Goal: Task Accomplishment & Management: Use online tool/utility

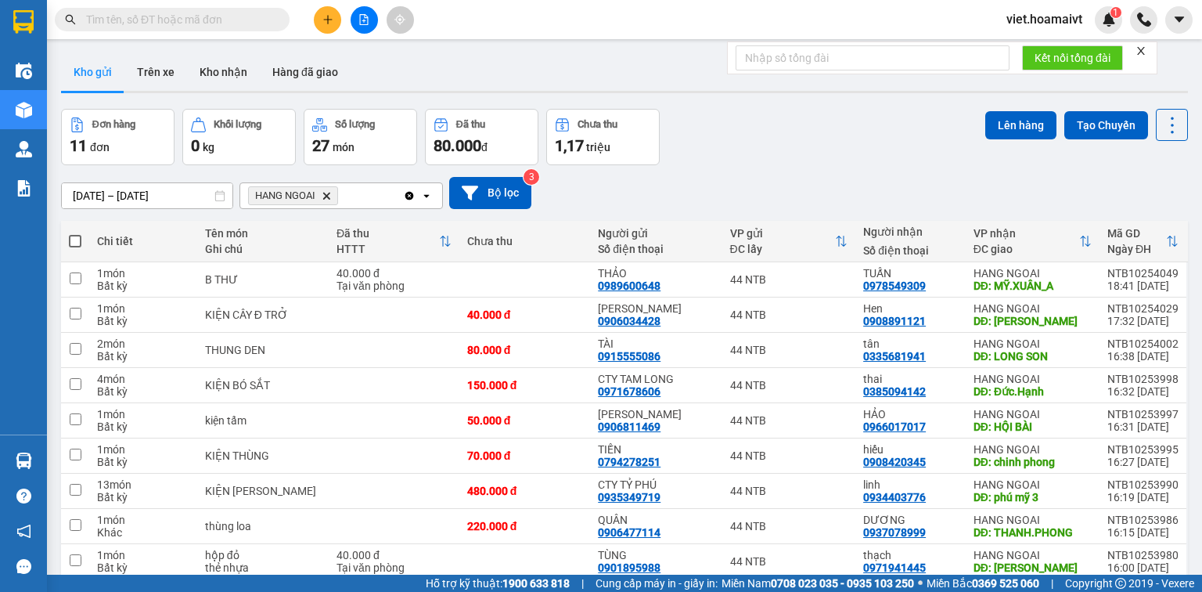
scroll to position [125, 0]
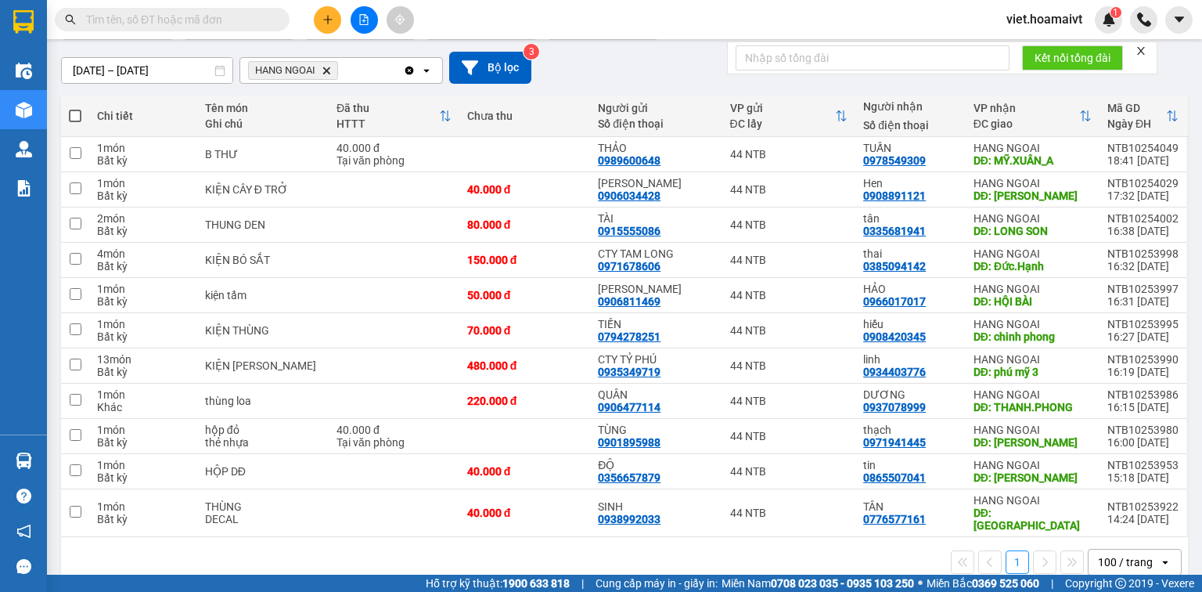
click at [319, 21] on button at bounding box center [327, 19] width 27 height 27
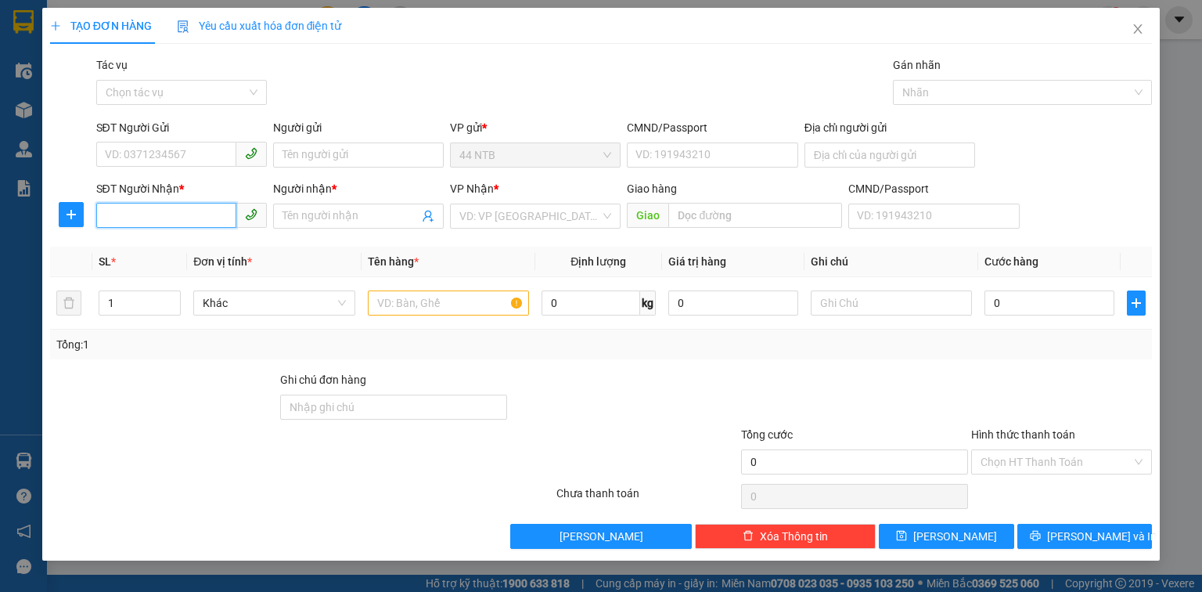
click at [176, 225] on input "SĐT Người Nhận *" at bounding box center [166, 215] width 140 height 25
type input "034399"
click at [207, 250] on div "0343994577 - [PERSON_NAME]" at bounding box center [183, 247] width 154 height 17
type input "44_Tú.Xương_Q3"
type input "0343994577"
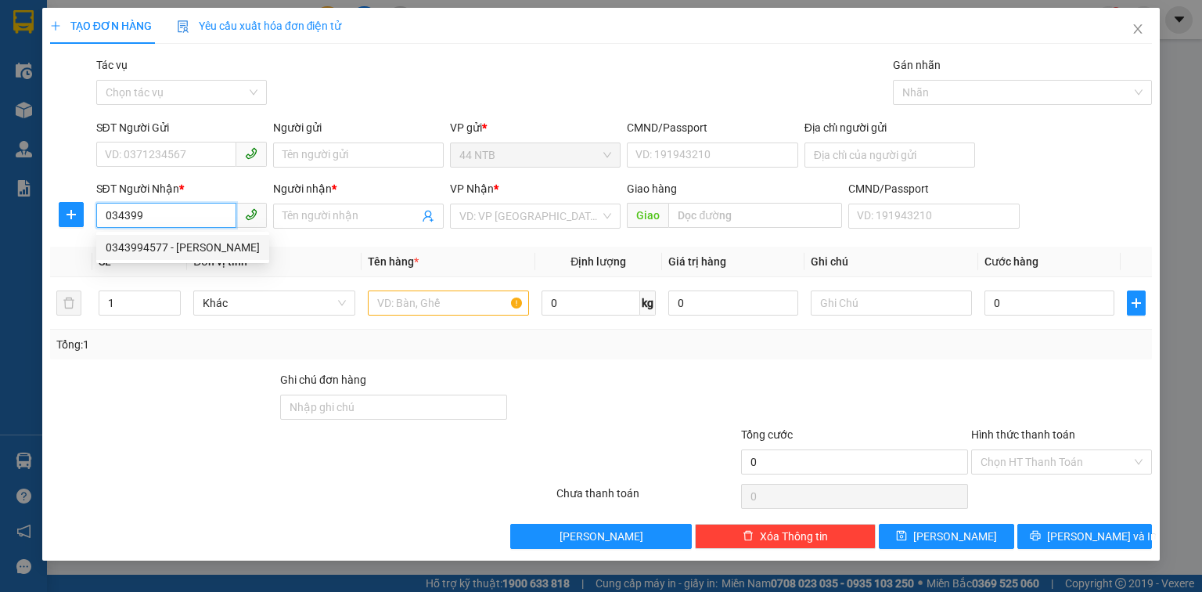
type input "Phương"
type input "0343994577"
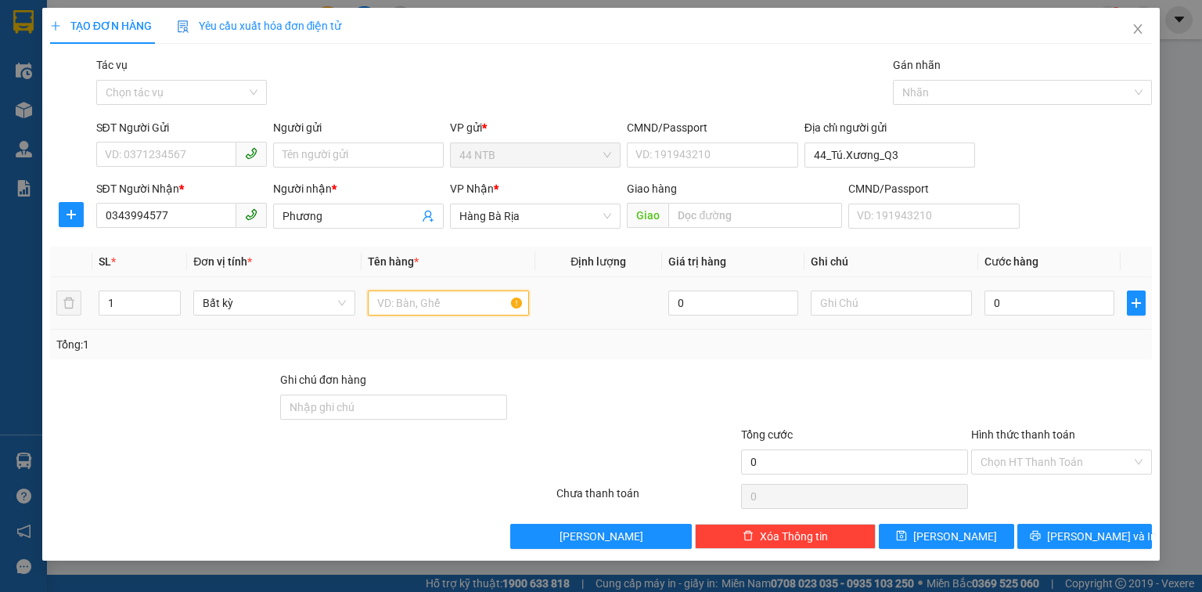
click at [454, 310] on input "text" at bounding box center [448, 302] width 161 height 25
type input "bao"
type input "2"
click at [169, 297] on span "up" at bounding box center [171, 298] width 9 height 9
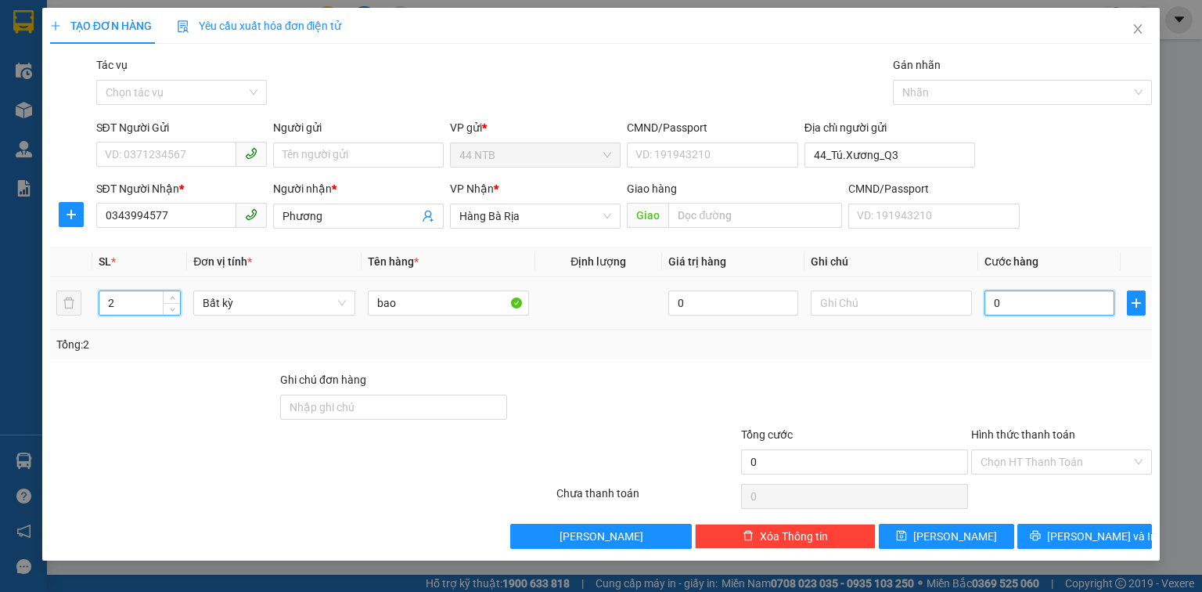
click at [1023, 306] on input "0" at bounding box center [1049, 302] width 130 height 25
type input "5"
type input "50"
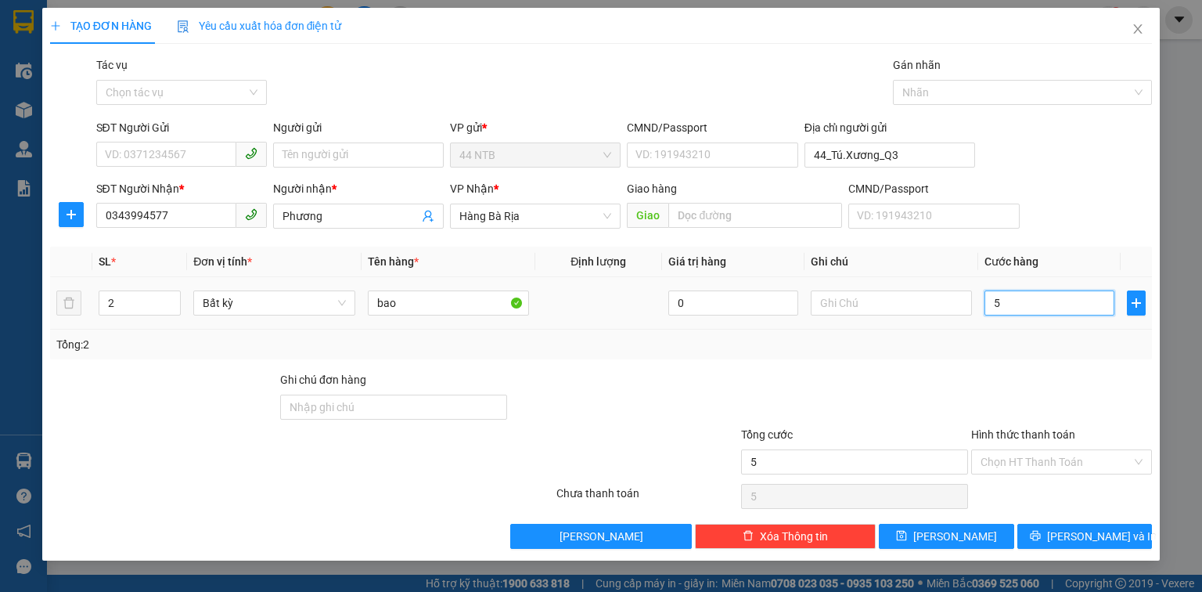
type input "50"
type input "50.000"
click at [1036, 460] on input "Hình thức thanh toán" at bounding box center [1055, 461] width 151 height 23
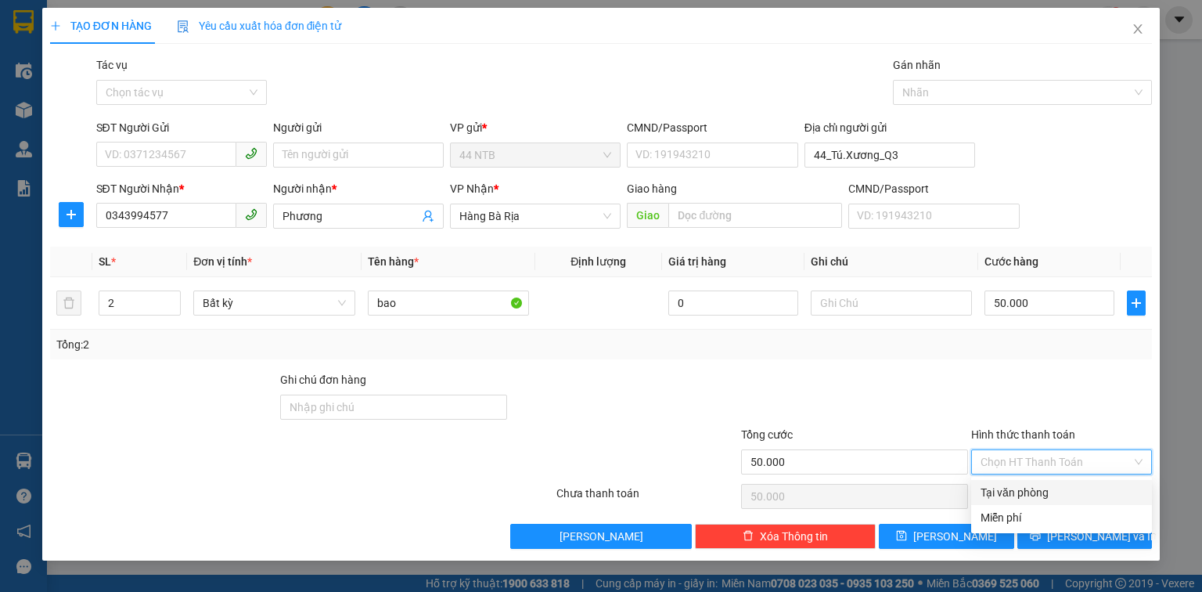
click at [1020, 491] on div "Tại văn phòng" at bounding box center [1061, 492] width 162 height 17
type input "0"
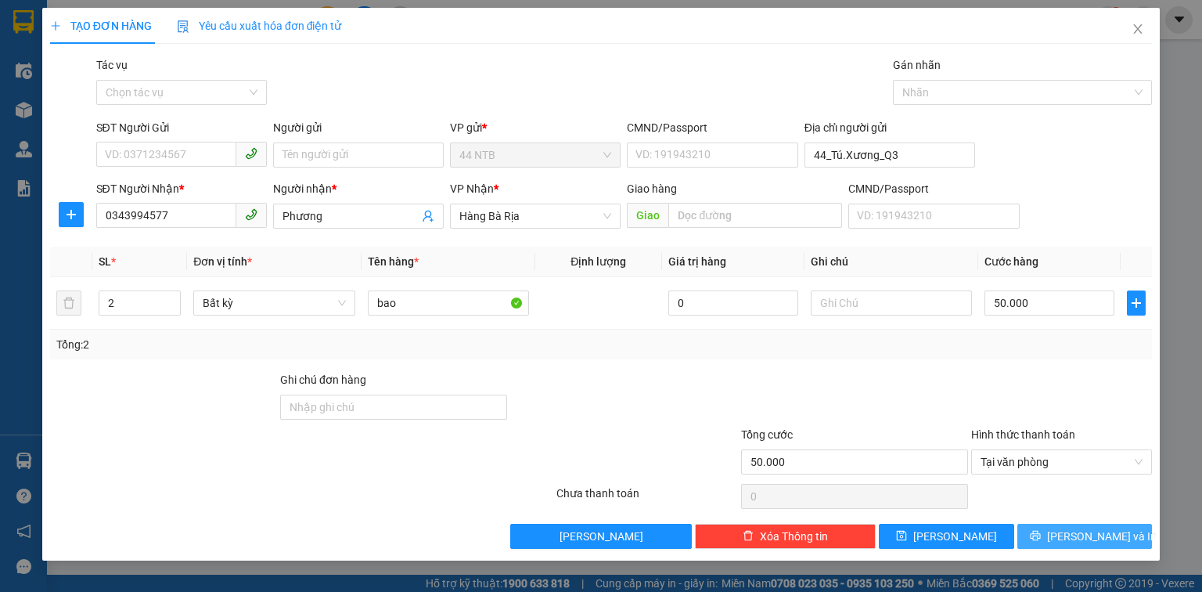
click at [1041, 531] on icon "printer" at bounding box center [1035, 535] width 11 height 11
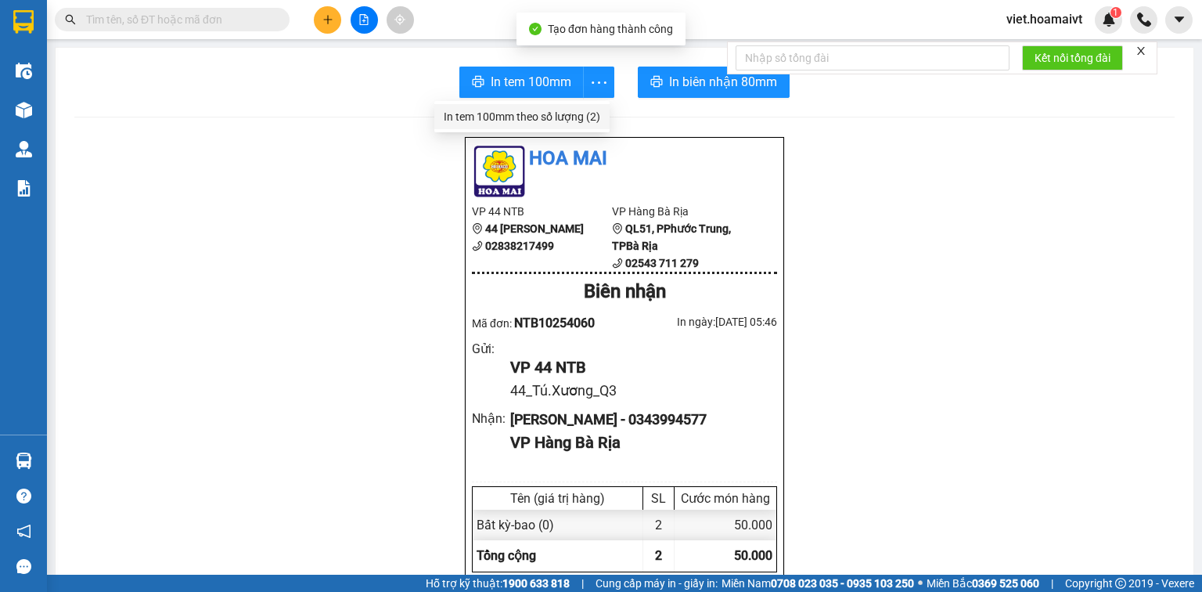
click at [568, 110] on div "In tem 100mm theo số lượng (2)" at bounding box center [522, 116] width 156 height 17
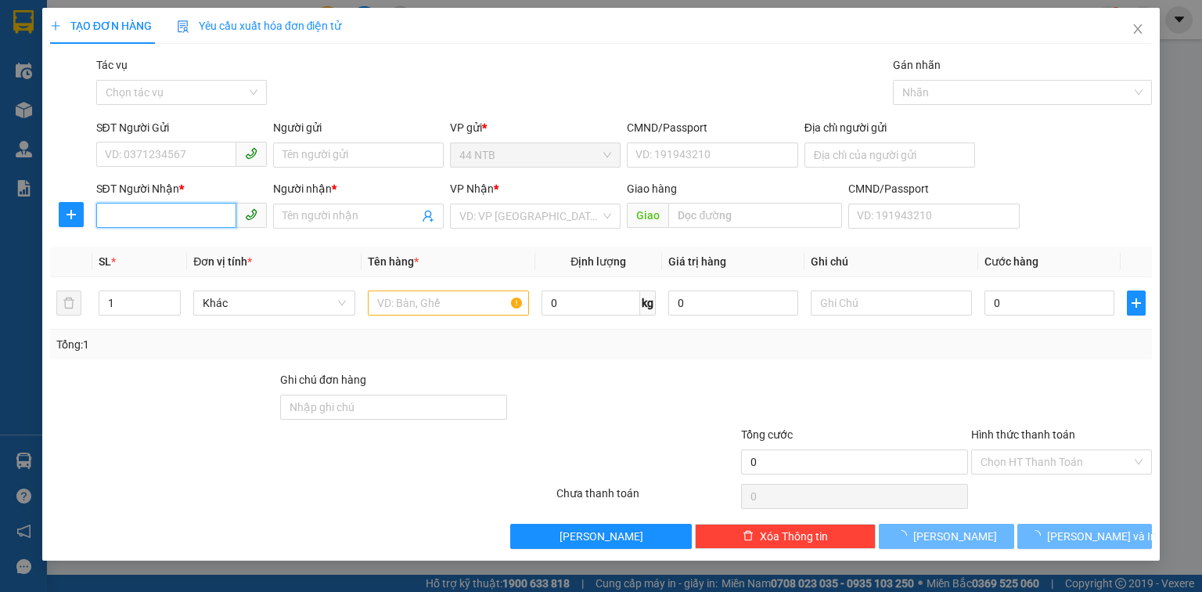
click at [203, 211] on input "SĐT Người Nhận *" at bounding box center [166, 215] width 140 height 25
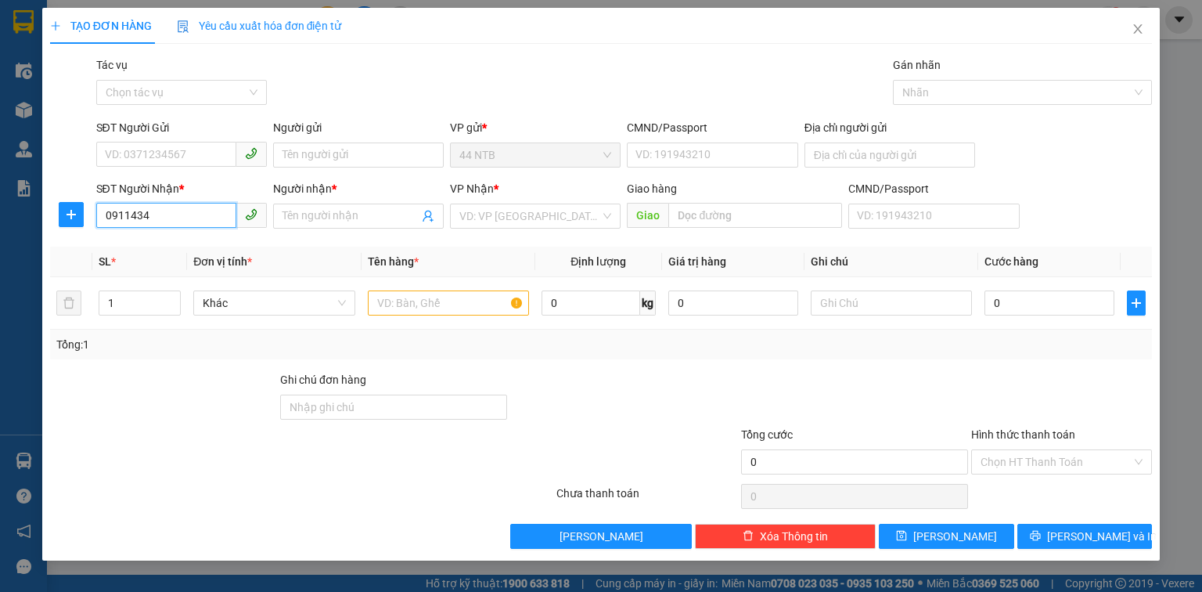
type input "09114343"
click at [137, 244] on div "0911434311 - Thường" at bounding box center [182, 247] width 152 height 17
type input "118/33A_H.Th.Lộc_T.Phú"
type input "0911434311"
type input "Thường"
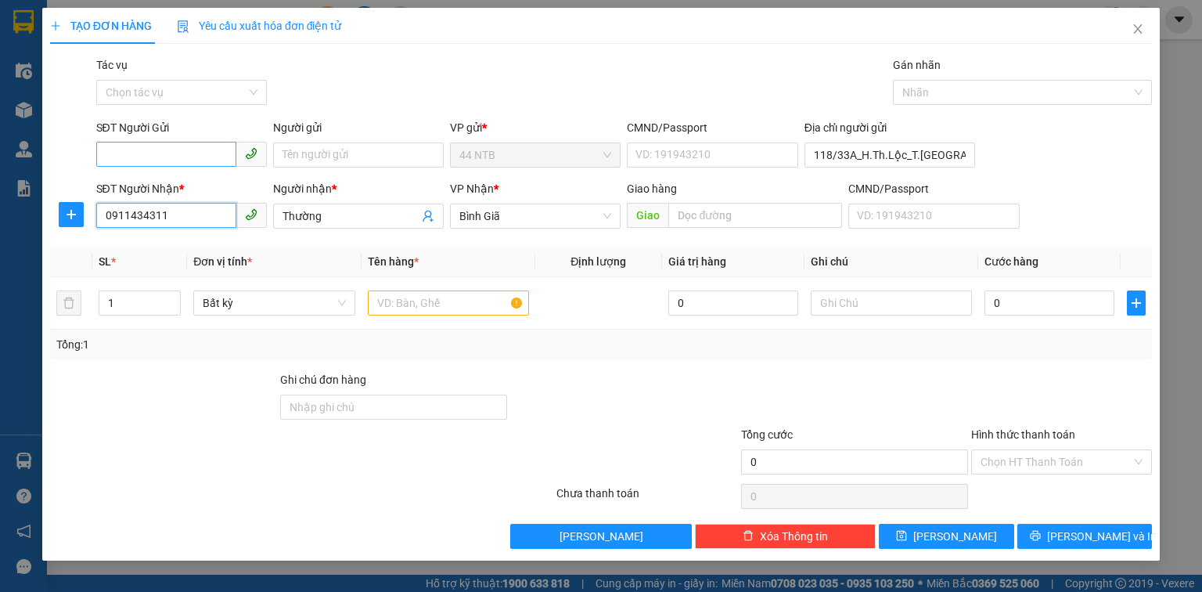
type input "0911434311"
click at [156, 148] on input "SĐT Người Gửi" at bounding box center [166, 154] width 140 height 25
click at [182, 183] on div "0908606160 - Lab_Việt.Tiên" at bounding box center [182, 186] width 152 height 17
type input "0908606160"
type input "Lab_Việt.Tiên"
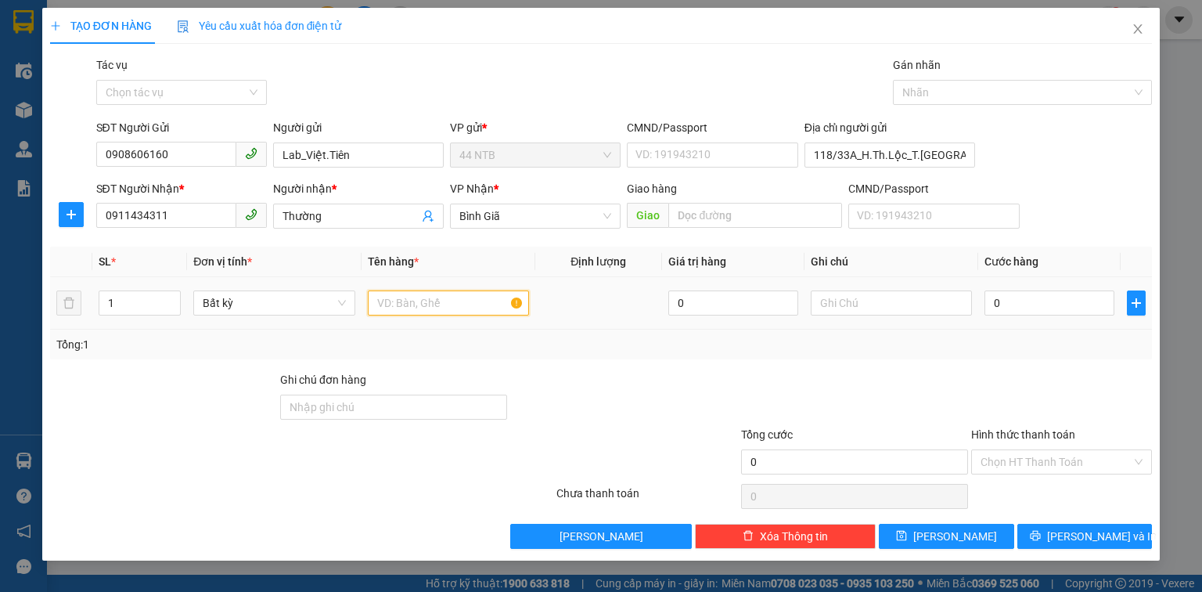
click at [397, 302] on input "text" at bounding box center [448, 302] width 161 height 25
type input "hộp"
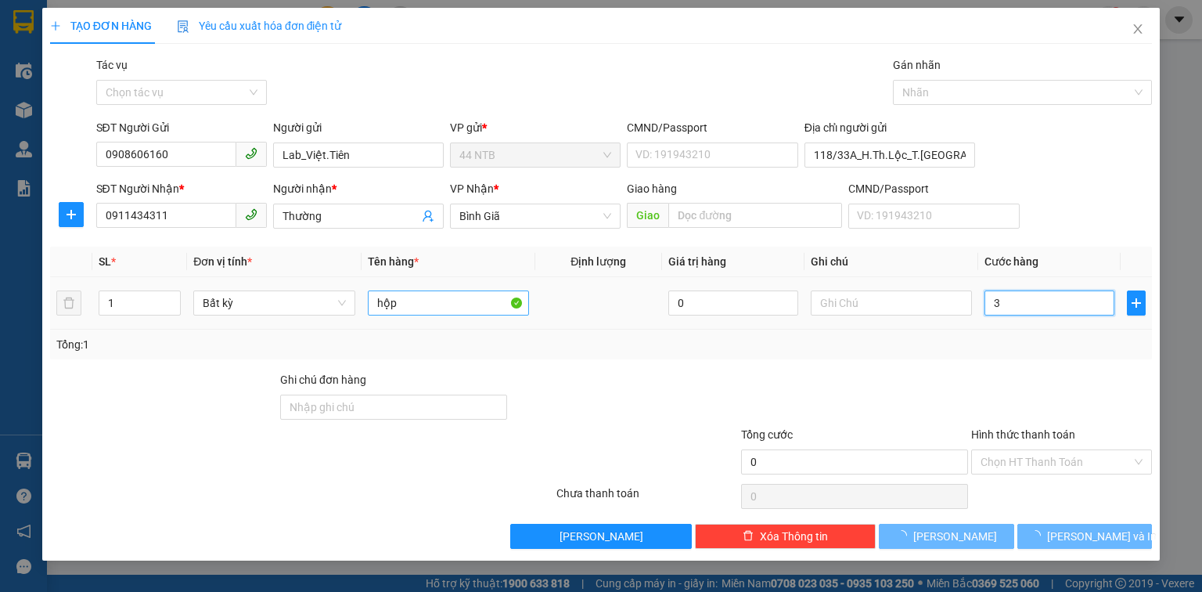
type input "30"
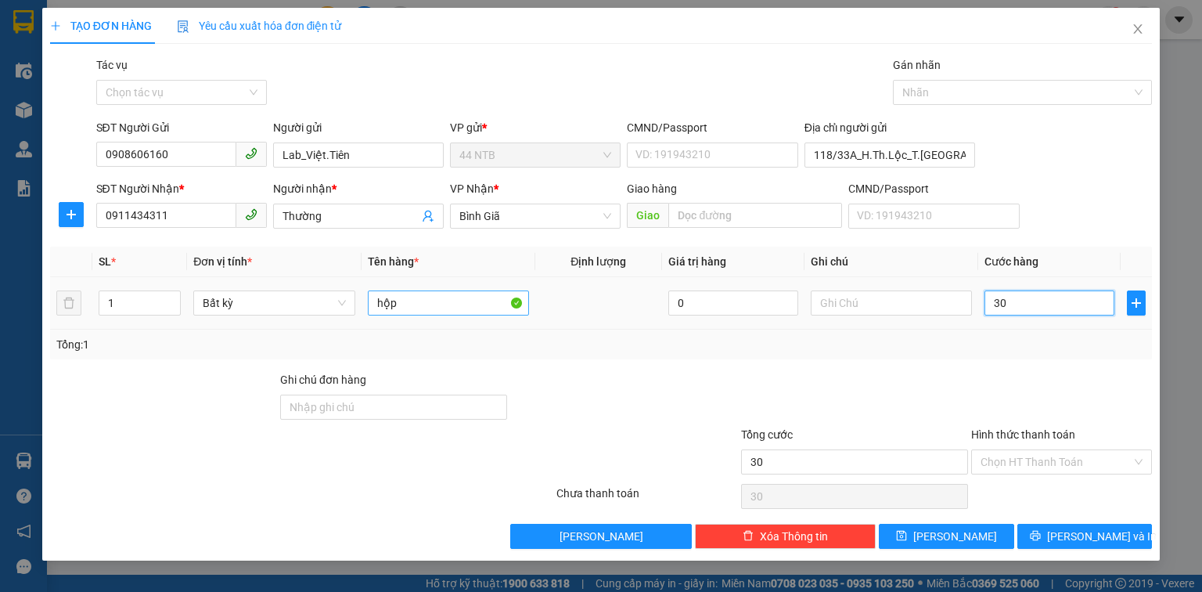
type input "30"
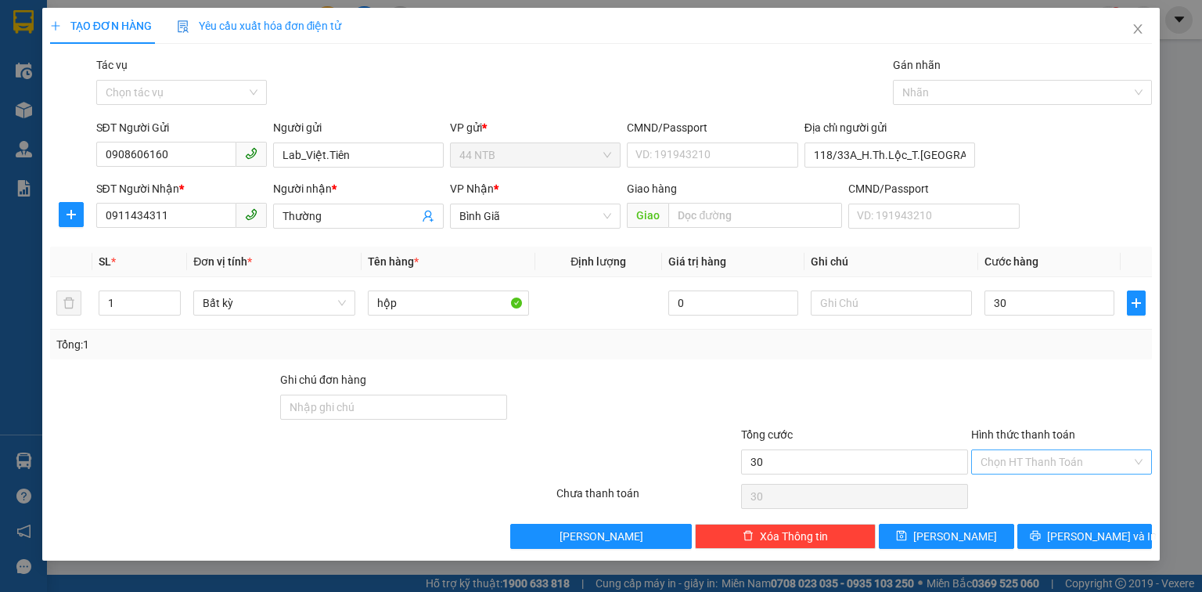
type input "30.000"
click at [1039, 455] on input "Hình thức thanh toán" at bounding box center [1055, 461] width 151 height 23
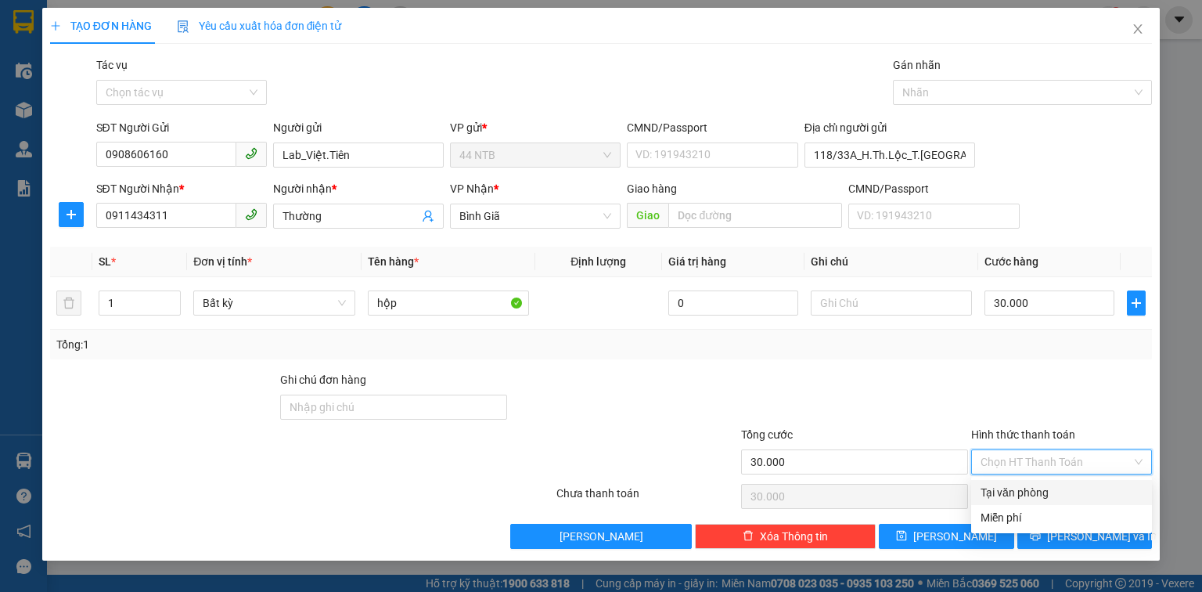
click at [1021, 493] on div "Tại văn phòng" at bounding box center [1061, 492] width 162 height 17
type input "0"
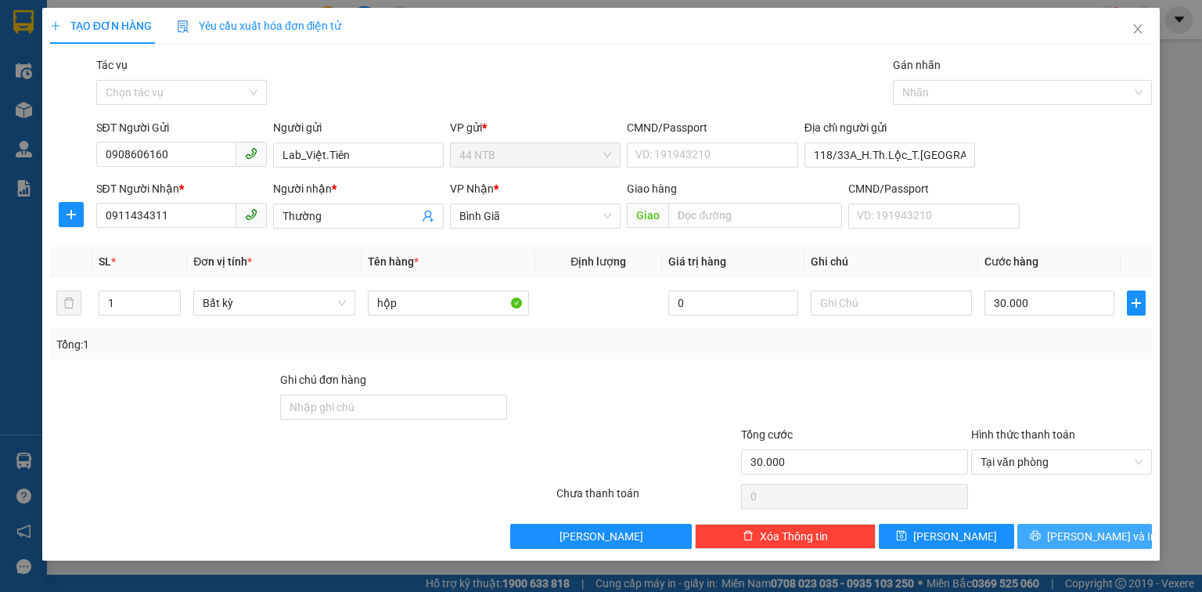
click at [1048, 538] on button "[PERSON_NAME] và In" at bounding box center [1084, 535] width 135 height 25
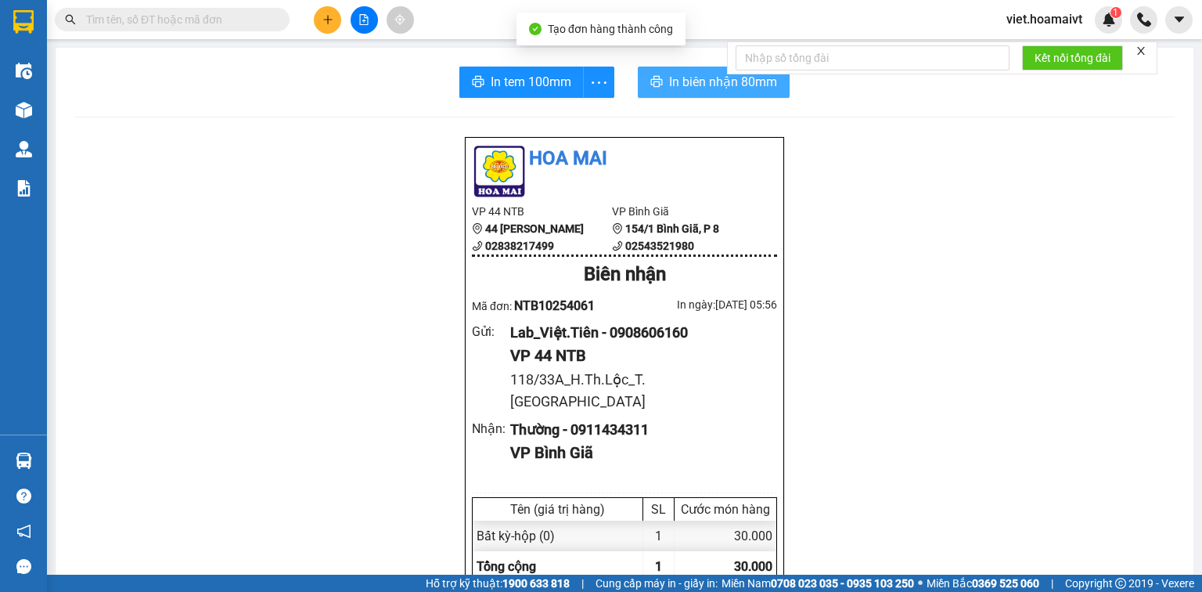
click at [654, 76] on icon "printer" at bounding box center [656, 81] width 13 height 13
click at [513, 86] on span "In tem 100mm" at bounding box center [531, 82] width 81 height 20
click at [312, 17] on div at bounding box center [363, 19] width 117 height 27
click at [316, 18] on button at bounding box center [327, 19] width 27 height 27
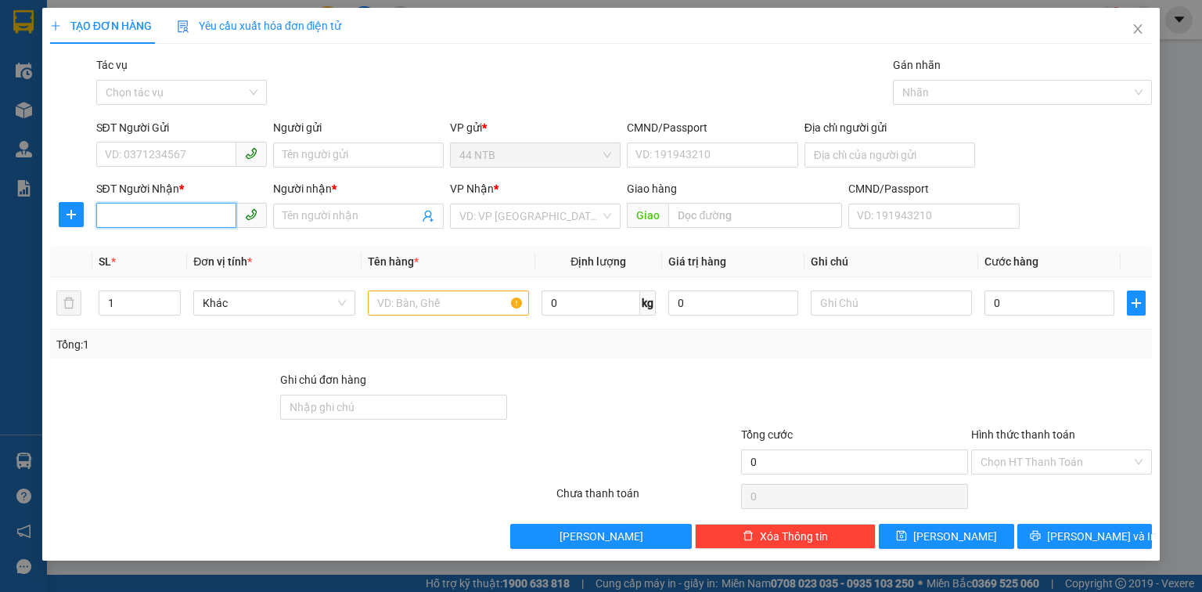
drag, startPoint x: 174, startPoint y: 213, endPoint x: 364, endPoint y: 113, distance: 214.9
click at [282, 156] on form "SĐT Người Gửi VD: 0371234567 Người gửi Tên người gửi VP gửi * 44 NTB CMND/Passp…" at bounding box center [601, 177] width 1102 height 116
type input "0933187786"
drag, startPoint x: 178, startPoint y: 250, endPoint x: 178, endPoint y: 218, distance: 32.1
click at [178, 248] on div "0933187786 - SGBR" at bounding box center [182, 247] width 152 height 17
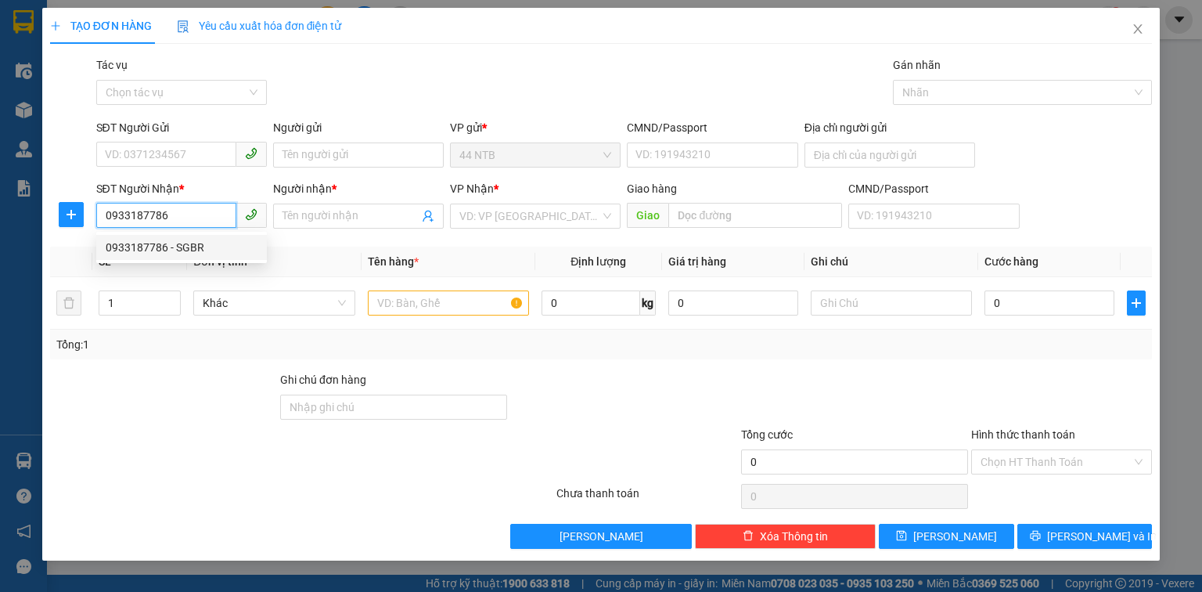
type input "SGBR"
type input "079079022554"
type input "0933187786"
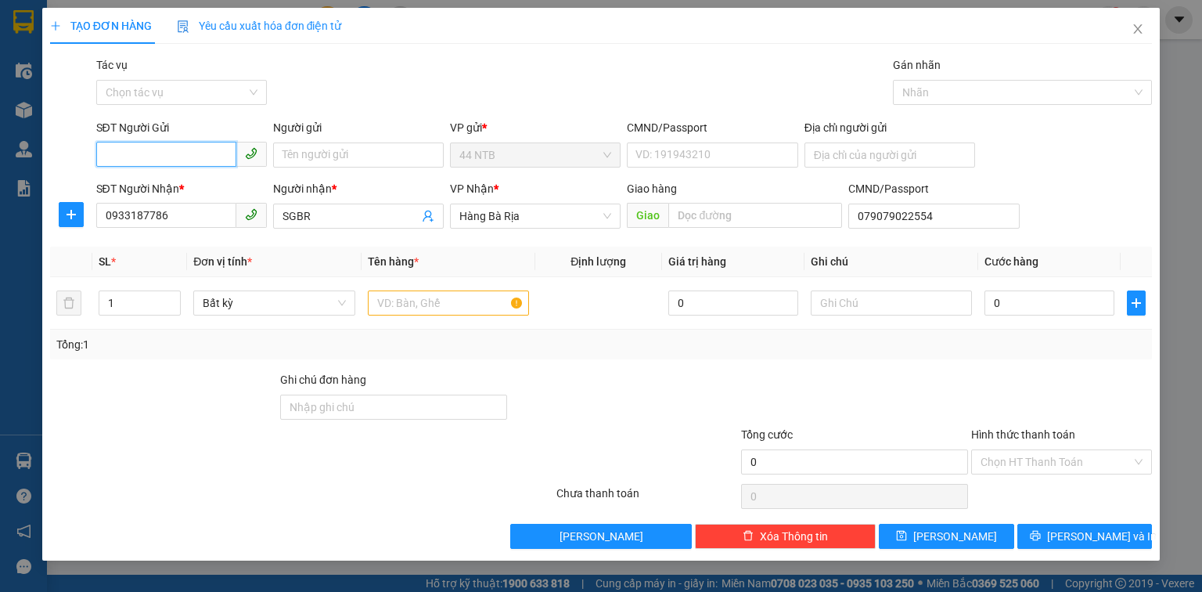
click at [167, 147] on input "SĐT Người Gửi" at bounding box center [166, 154] width 140 height 25
click at [202, 183] on div "0947816176 - vcm" at bounding box center [182, 186] width 152 height 17
type input "0947816176"
type input "vcm"
click at [410, 300] on input "text" at bounding box center [448, 302] width 161 height 25
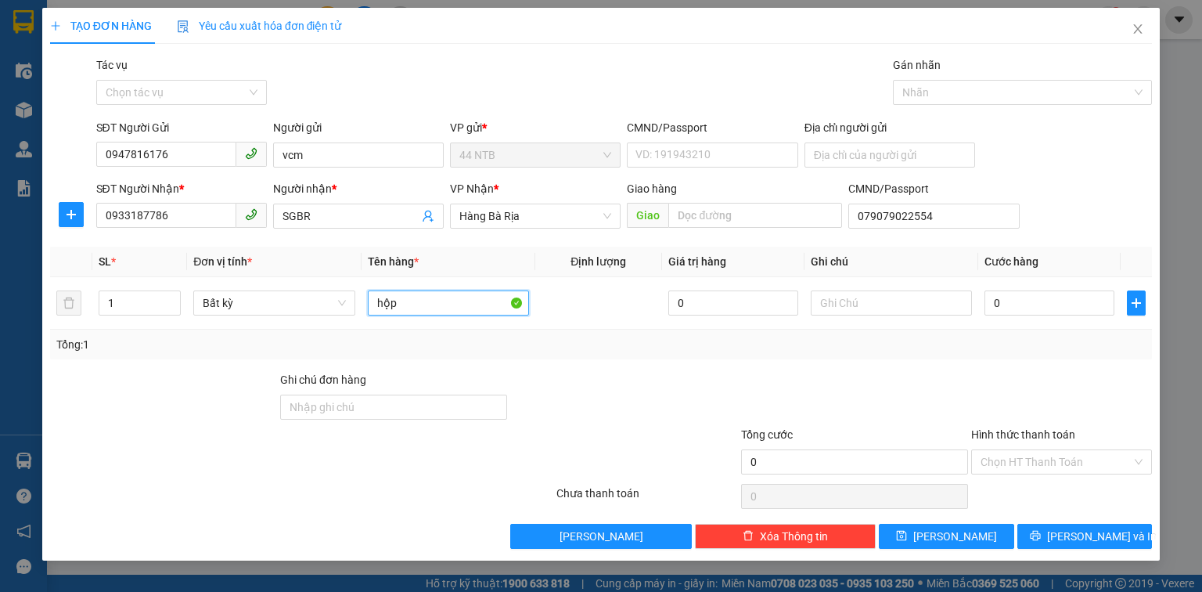
type input "hộp"
type input "3"
type input "30"
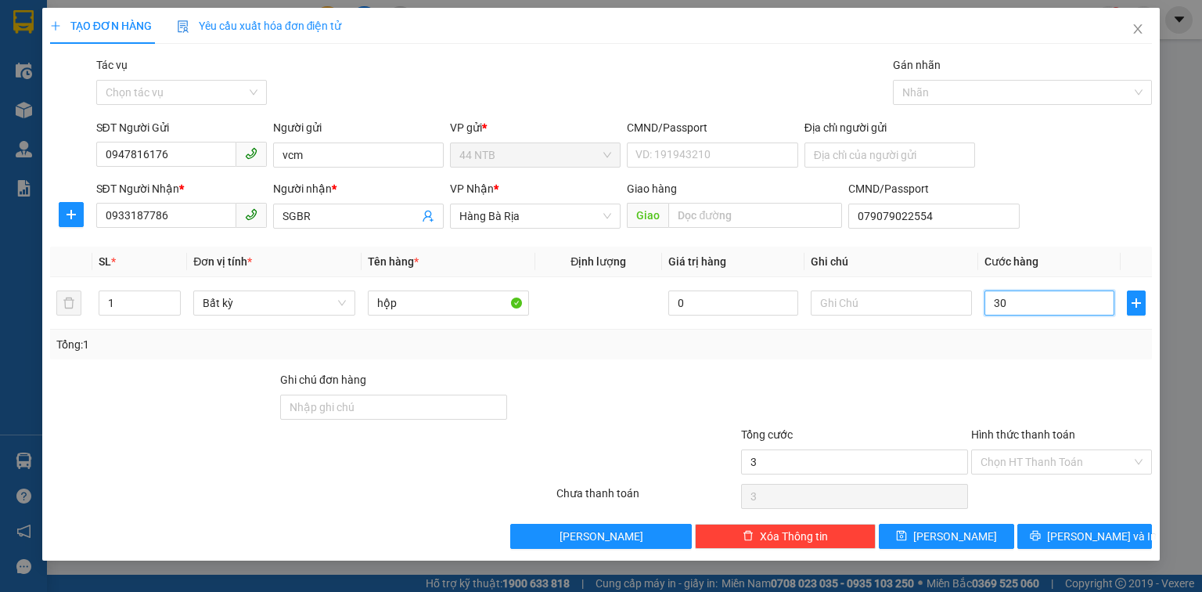
type input "30"
type input "30.000"
drag, startPoint x: 1010, startPoint y: 462, endPoint x: 1020, endPoint y: 494, distance: 32.9
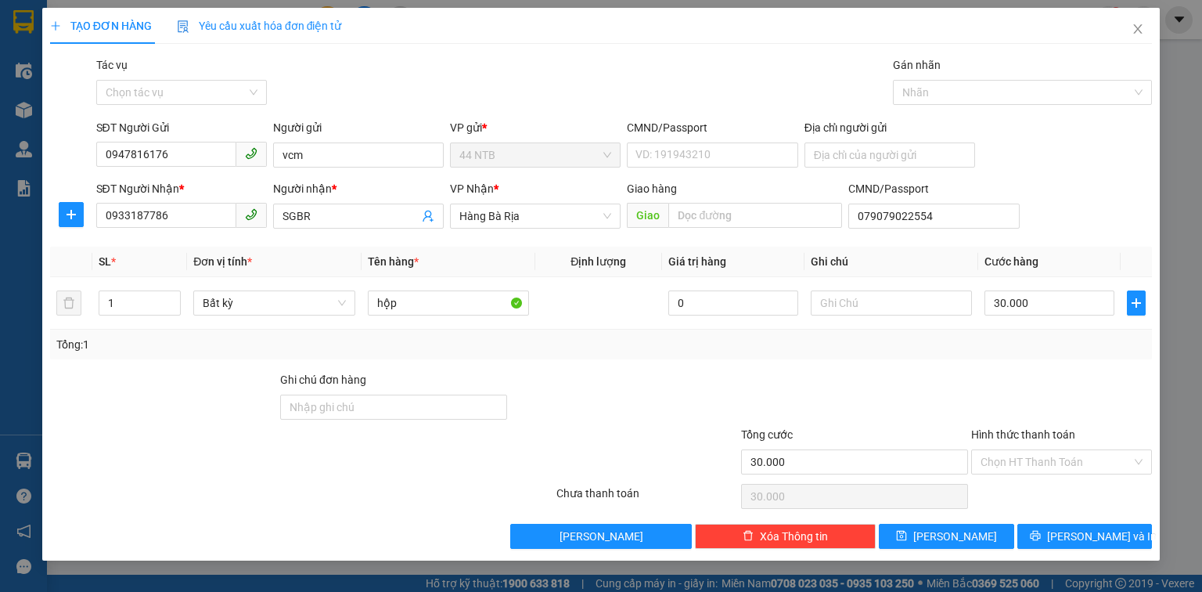
click at [1010, 463] on input "Hình thức thanh toán" at bounding box center [1055, 461] width 151 height 23
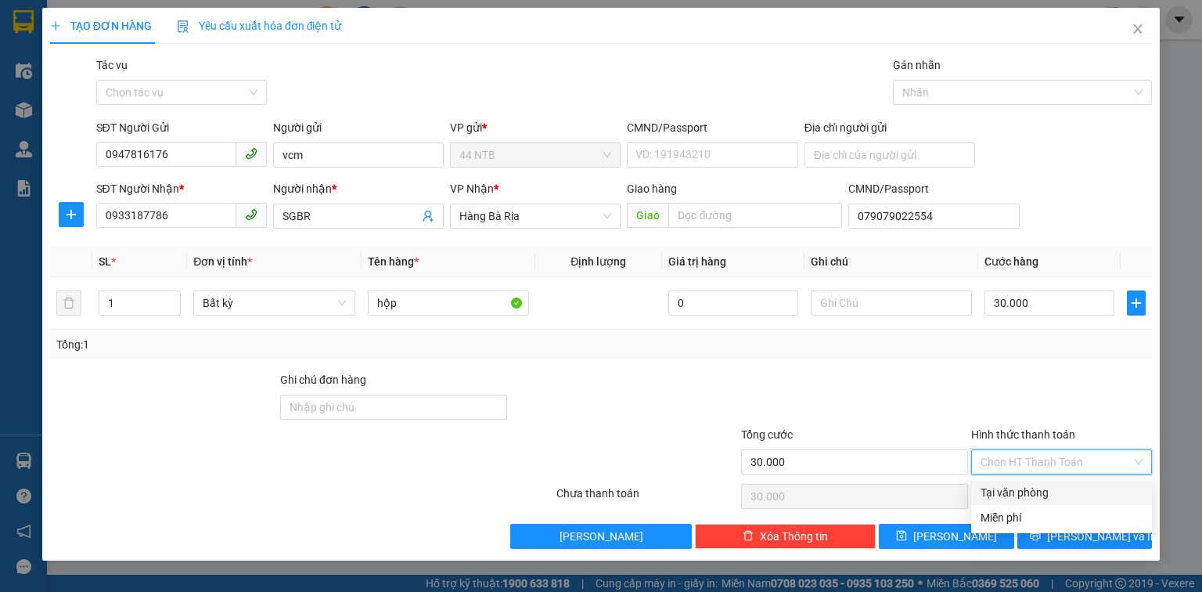
click at [1020, 494] on div "Tại văn phòng" at bounding box center [1061, 492] width 162 height 17
type input "0"
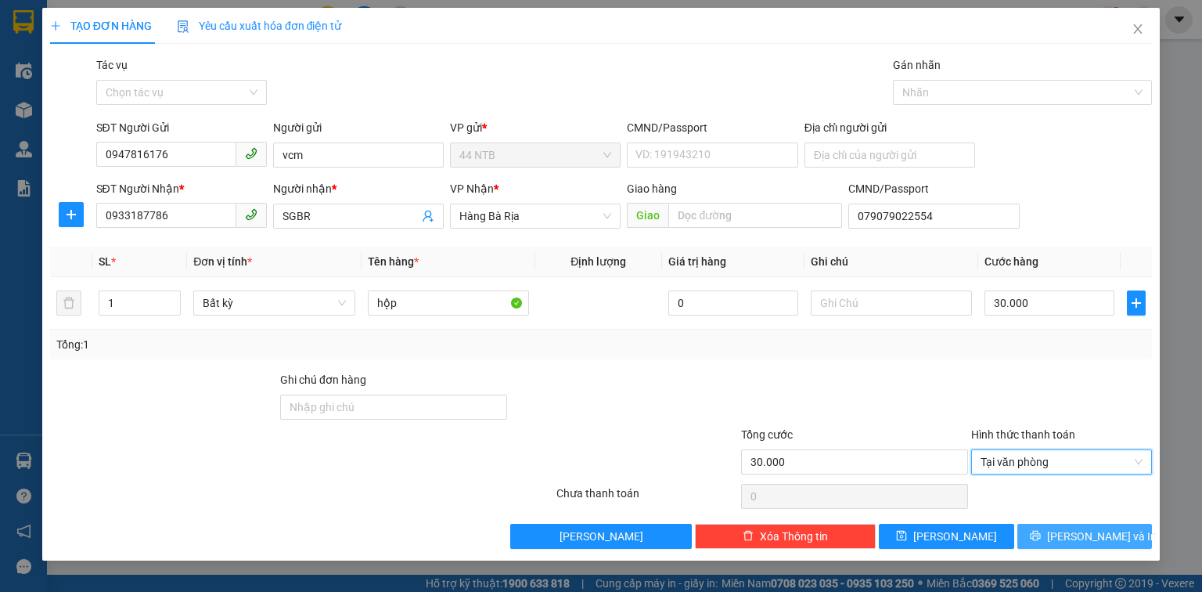
click at [1043, 537] on button "[PERSON_NAME] và In" at bounding box center [1084, 535] width 135 height 25
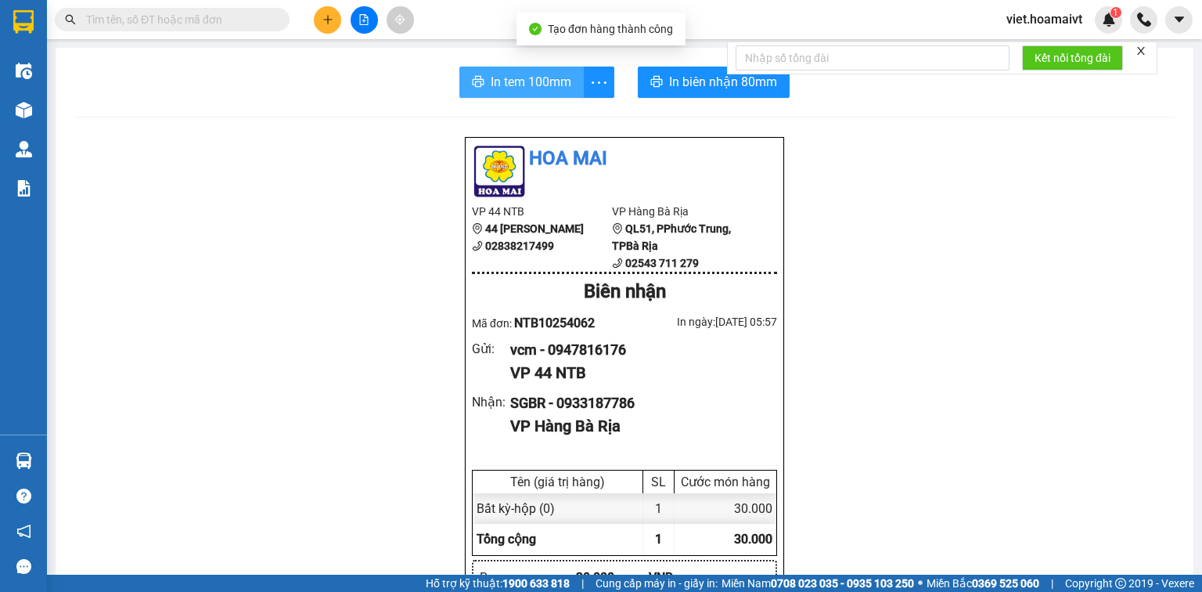
click at [519, 82] on span "In tem 100mm" at bounding box center [531, 82] width 81 height 20
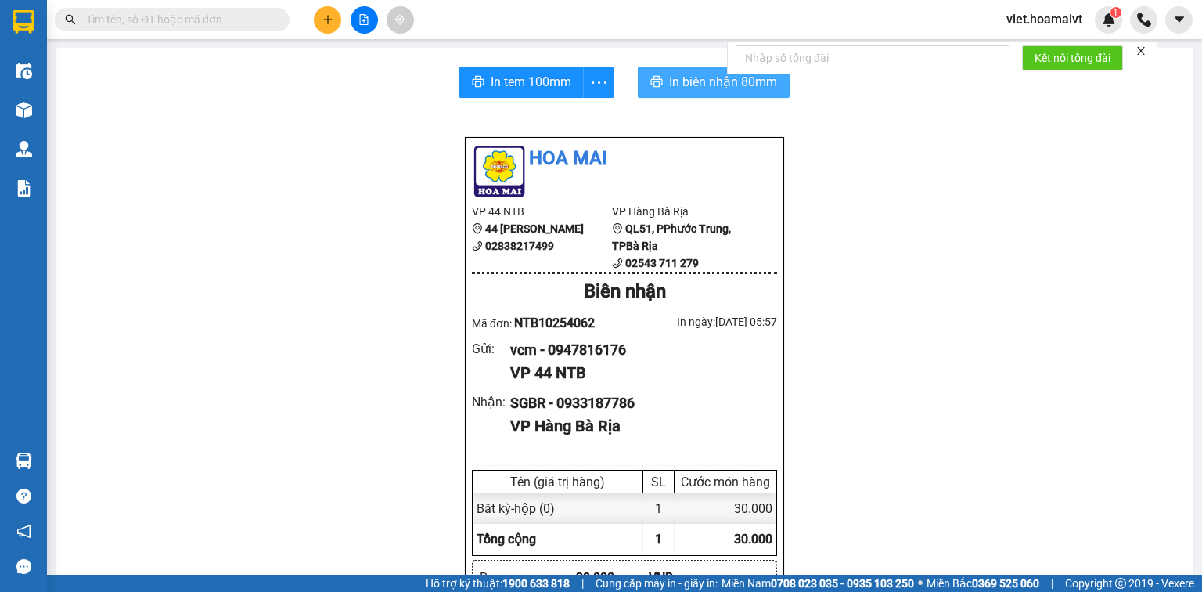
click at [663, 84] on button "In biên nhận 80mm" at bounding box center [714, 82] width 152 height 31
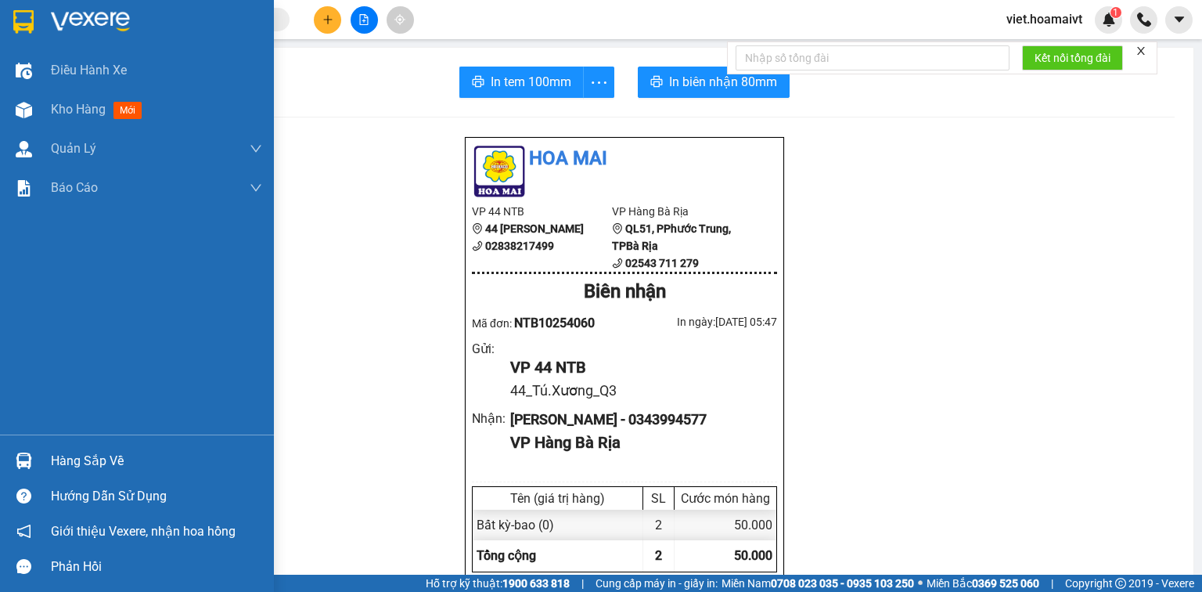
click at [85, 113] on span "Kho hàng" at bounding box center [78, 109] width 55 height 15
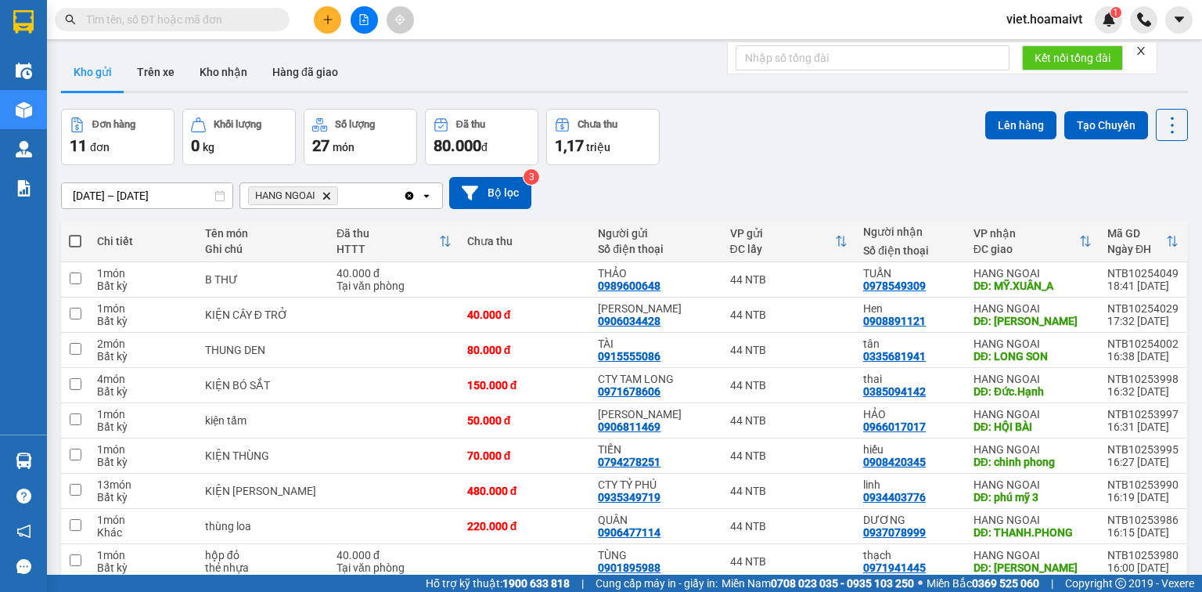
click at [323, 194] on icon "Delete" at bounding box center [326, 195] width 9 height 9
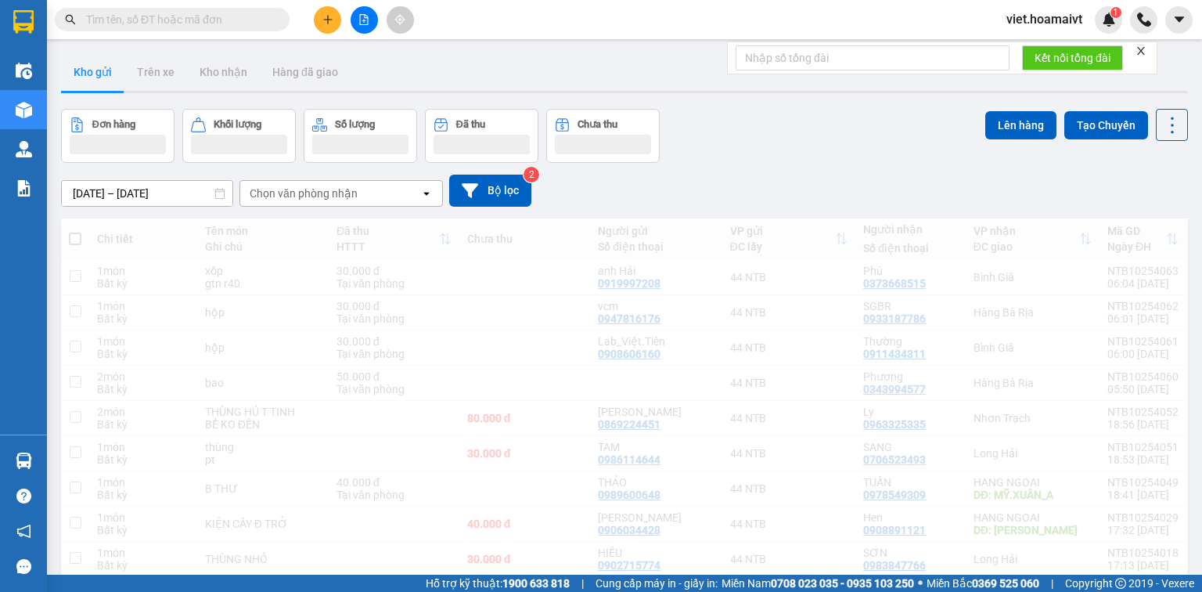
click at [323, 194] on div "Chọn văn phòng nhận" at bounding box center [304, 193] width 108 height 16
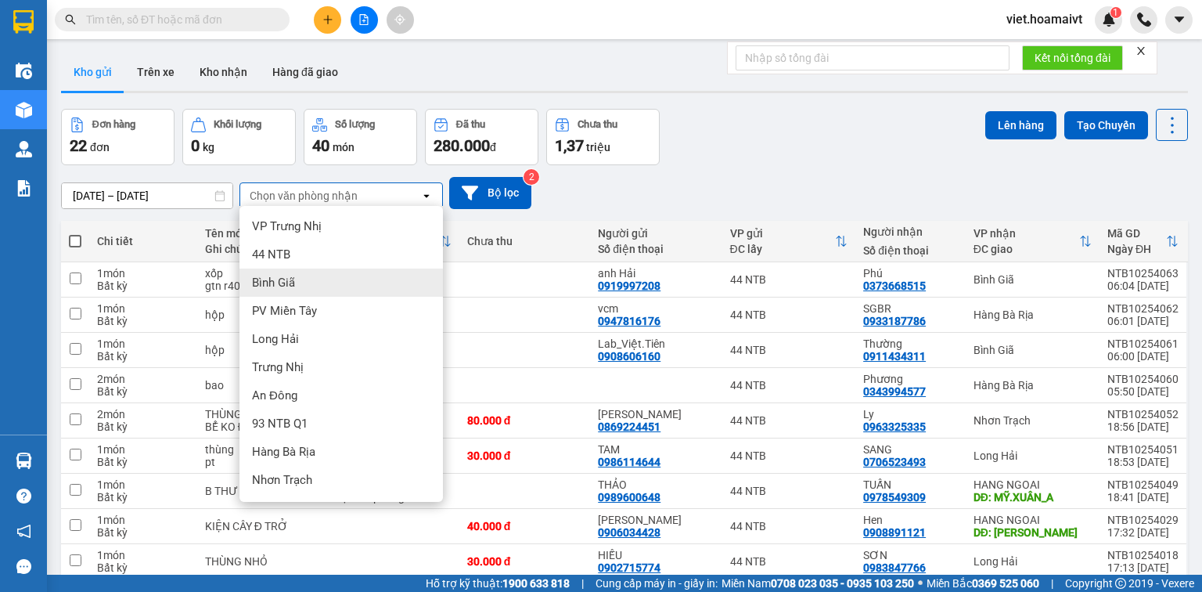
click at [351, 283] on div "Bình Giã" at bounding box center [340, 282] width 203 height 28
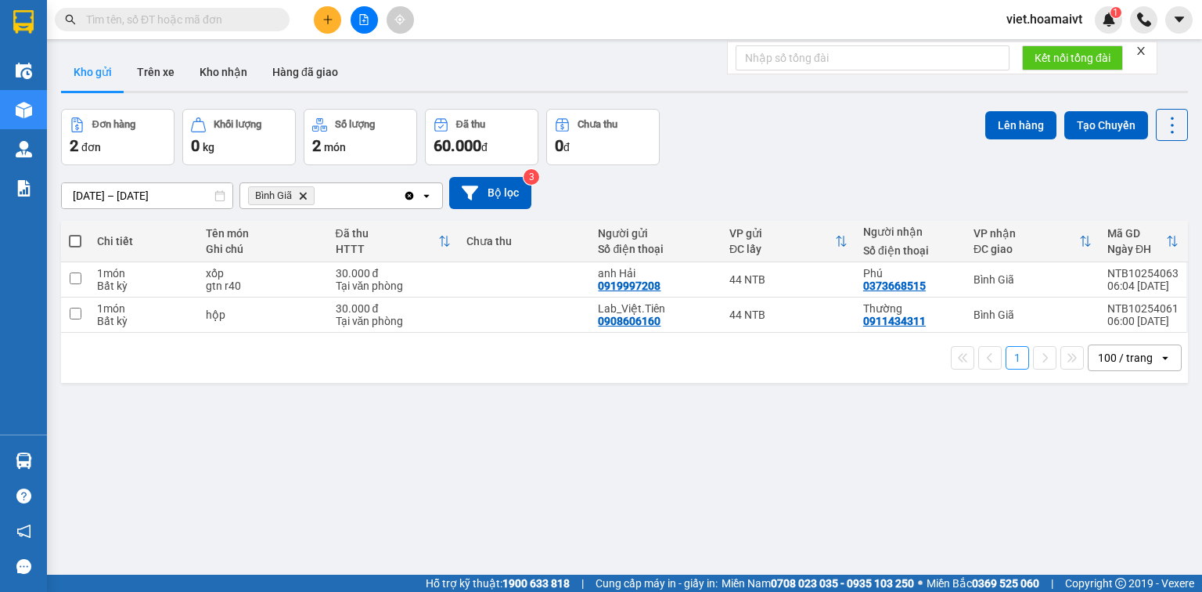
drag, startPoint x: 74, startPoint y: 239, endPoint x: 365, endPoint y: 240, distance: 290.3
click at [74, 238] on span at bounding box center [75, 241] width 13 height 13
click at [75, 233] on input "checkbox" at bounding box center [75, 233] width 0 height 0
checkbox input "true"
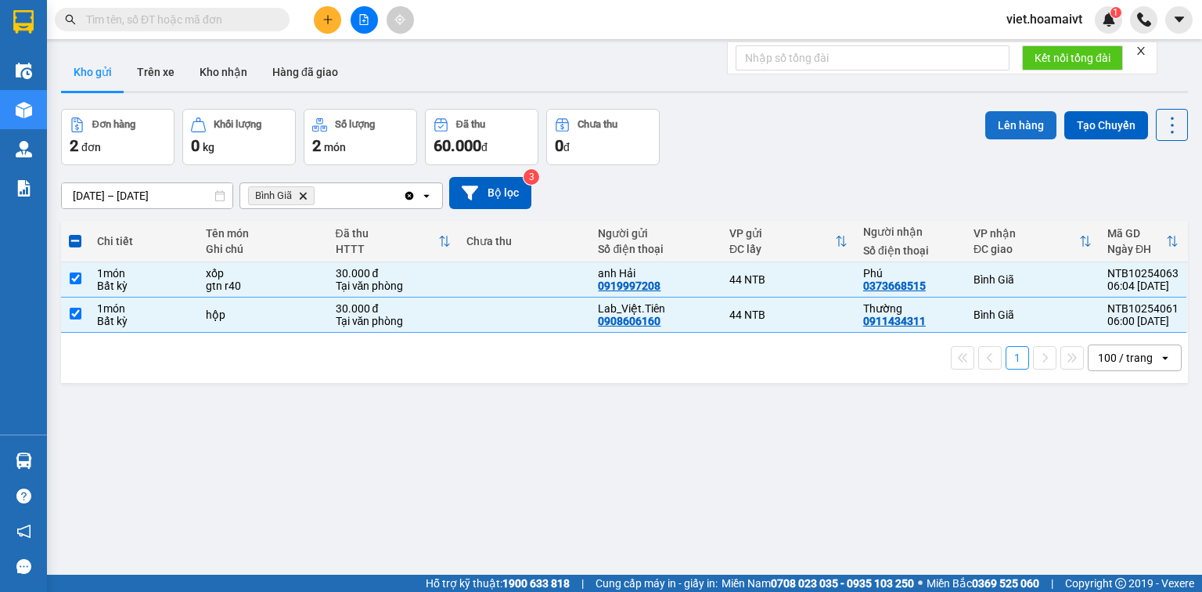
click at [1004, 124] on button "Lên hàng" at bounding box center [1020, 125] width 71 height 28
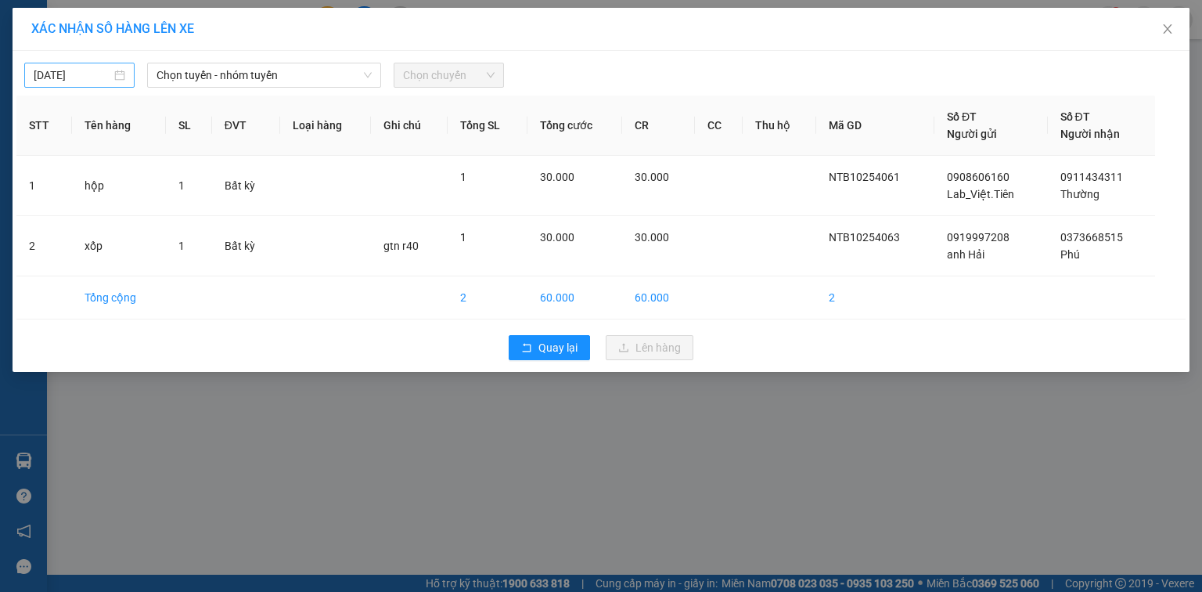
click at [93, 67] on input "13/10/2025" at bounding box center [72, 75] width 77 height 17
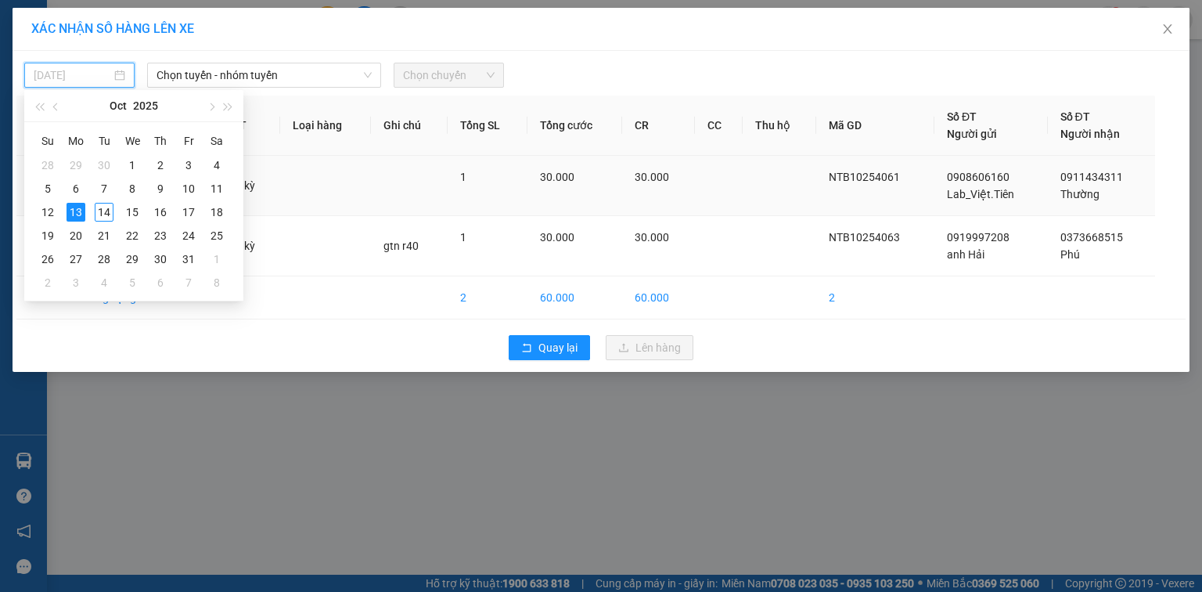
drag, startPoint x: 103, startPoint y: 210, endPoint x: 116, endPoint y: 196, distance: 19.9
click at [103, 210] on div "14" at bounding box center [104, 212] width 19 height 19
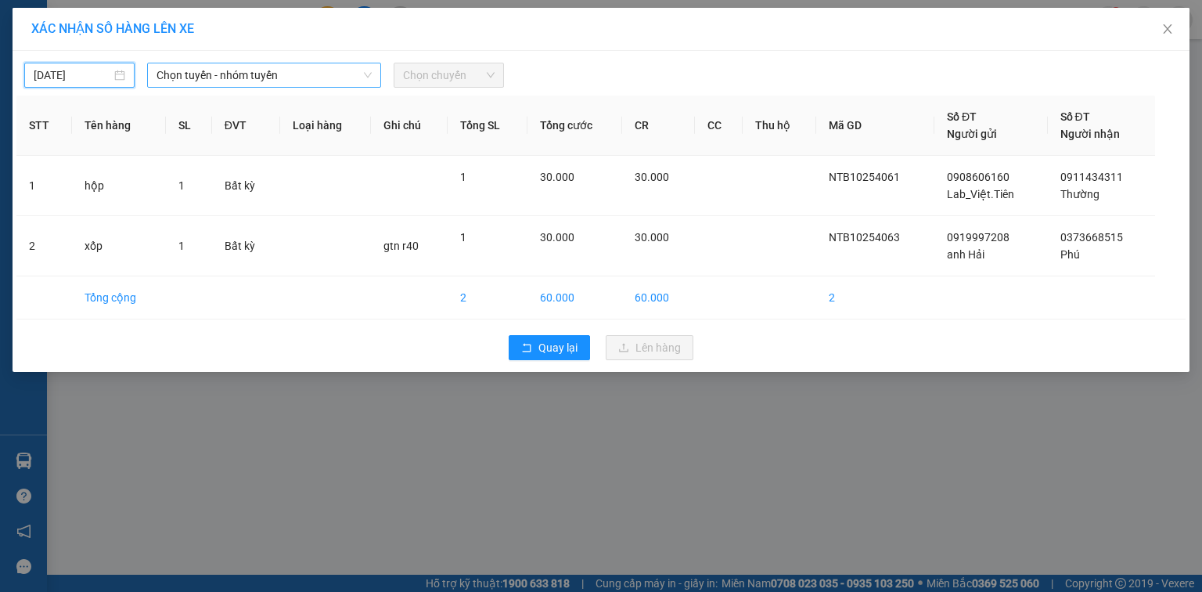
type input "[DATE]"
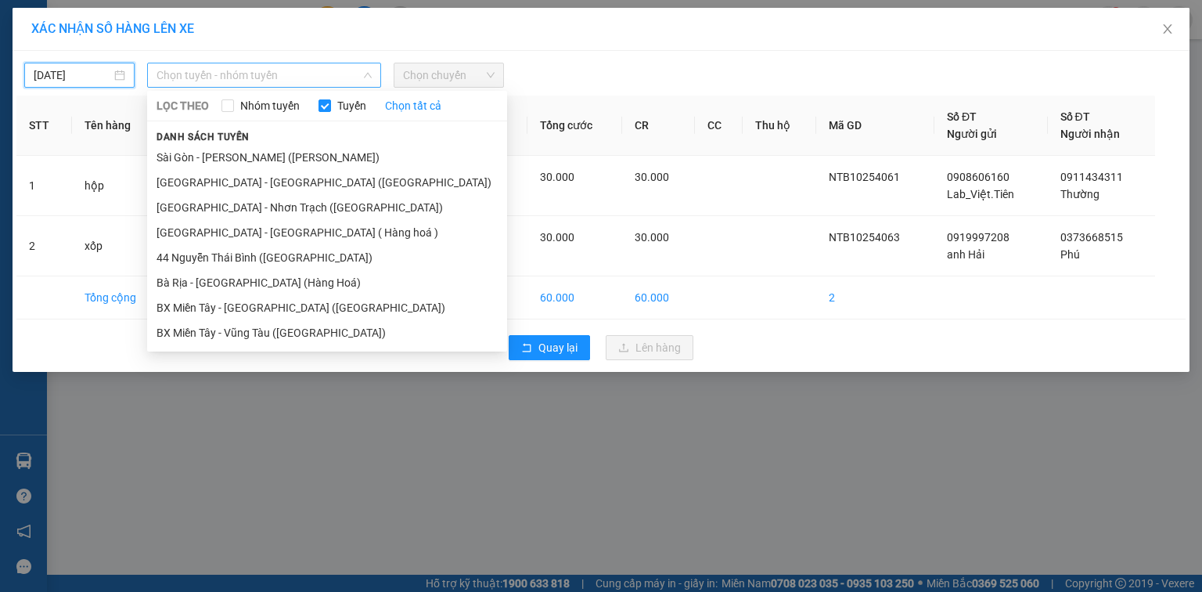
click at [244, 76] on span "Chọn tuyến - nhóm tuyến" at bounding box center [263, 74] width 215 height 23
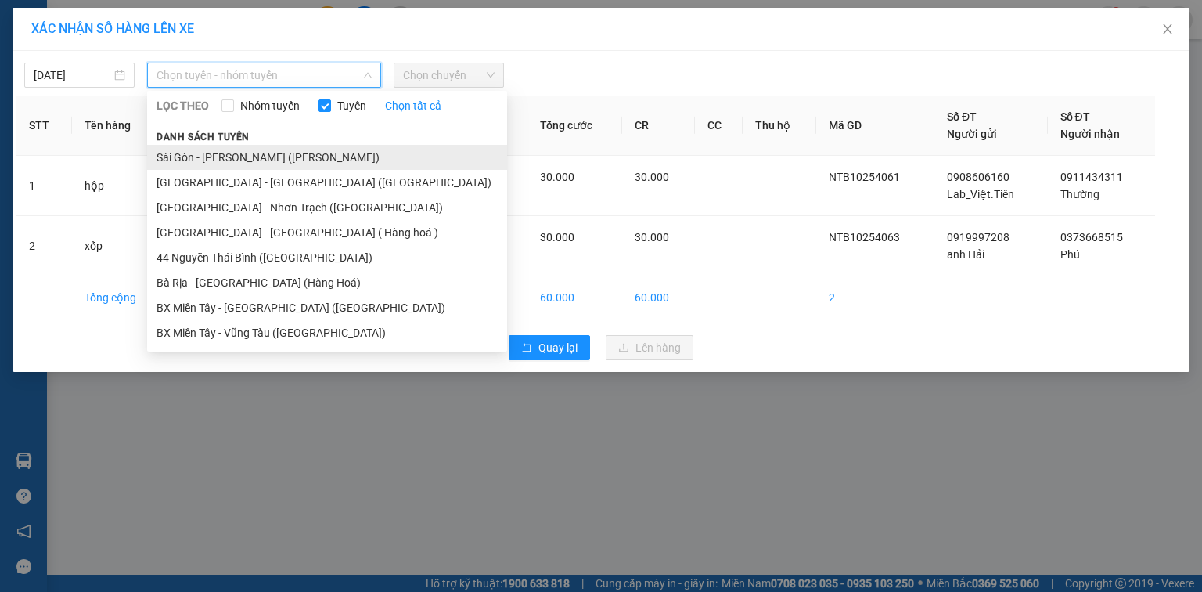
drag, startPoint x: 260, startPoint y: 151, endPoint x: 288, endPoint y: 146, distance: 28.6
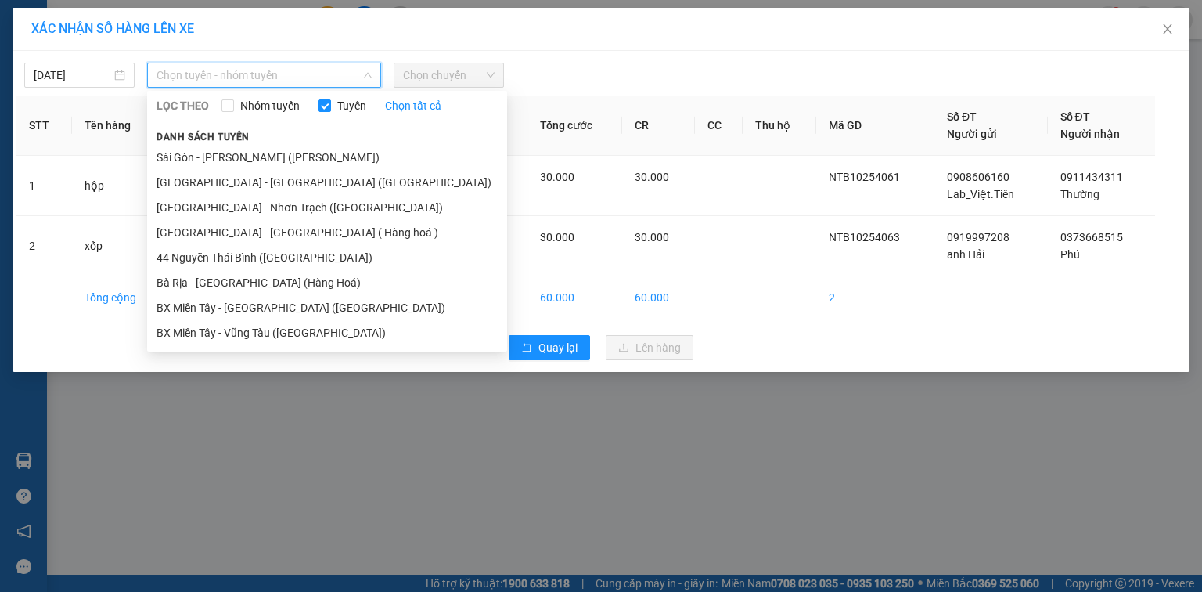
click at [261, 151] on li "Sài Gòn - Vũng Tàu (Hàng Hoá)" at bounding box center [327, 157] width 360 height 25
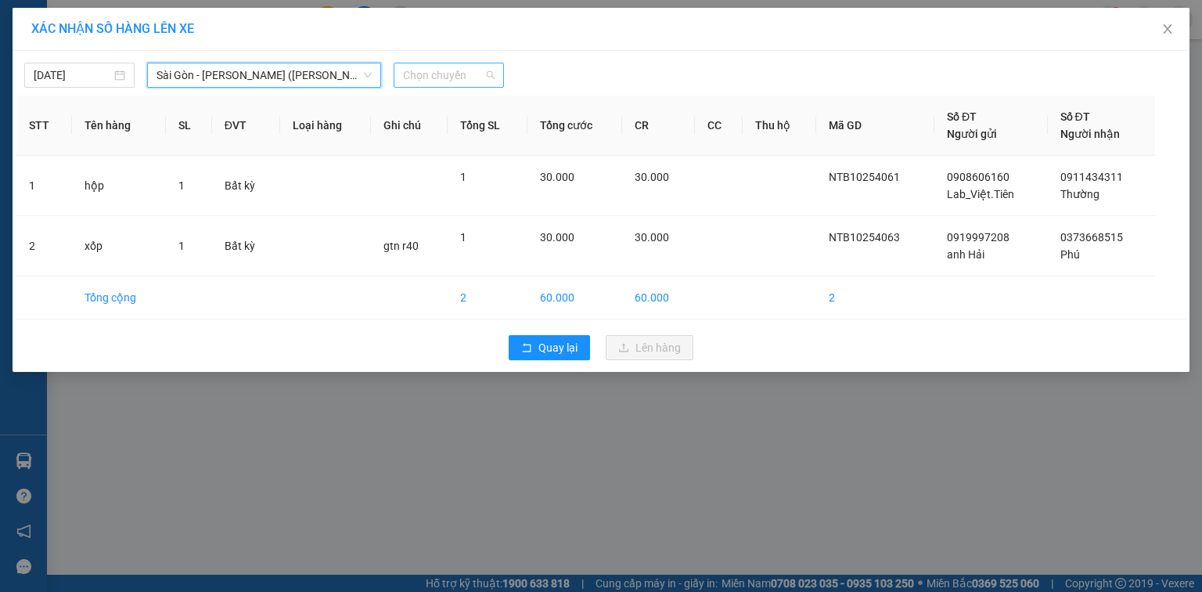
click at [435, 65] on span "Chọn chuyến" at bounding box center [449, 74] width 92 height 23
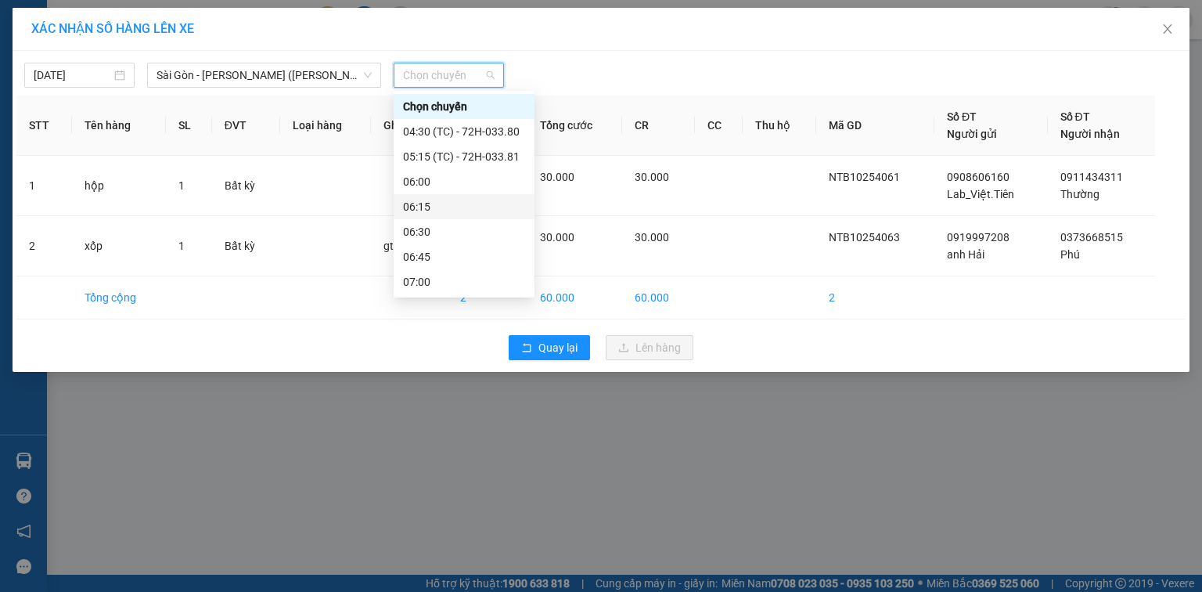
click at [473, 205] on div "06:15" at bounding box center [464, 206] width 122 height 17
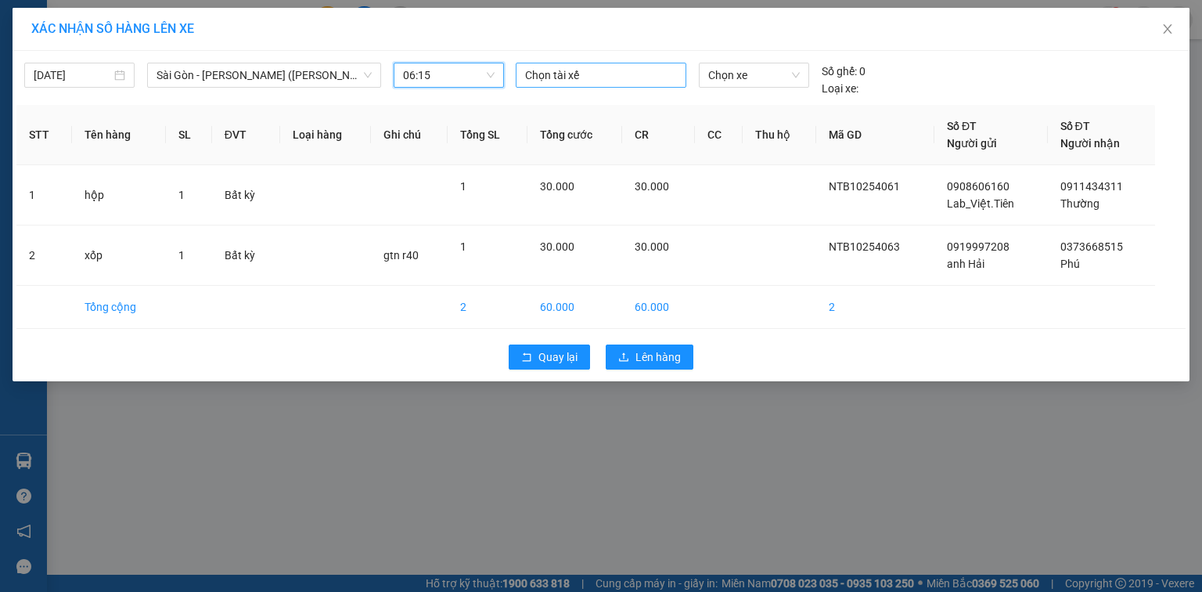
click at [590, 67] on div at bounding box center [601, 75] width 163 height 19
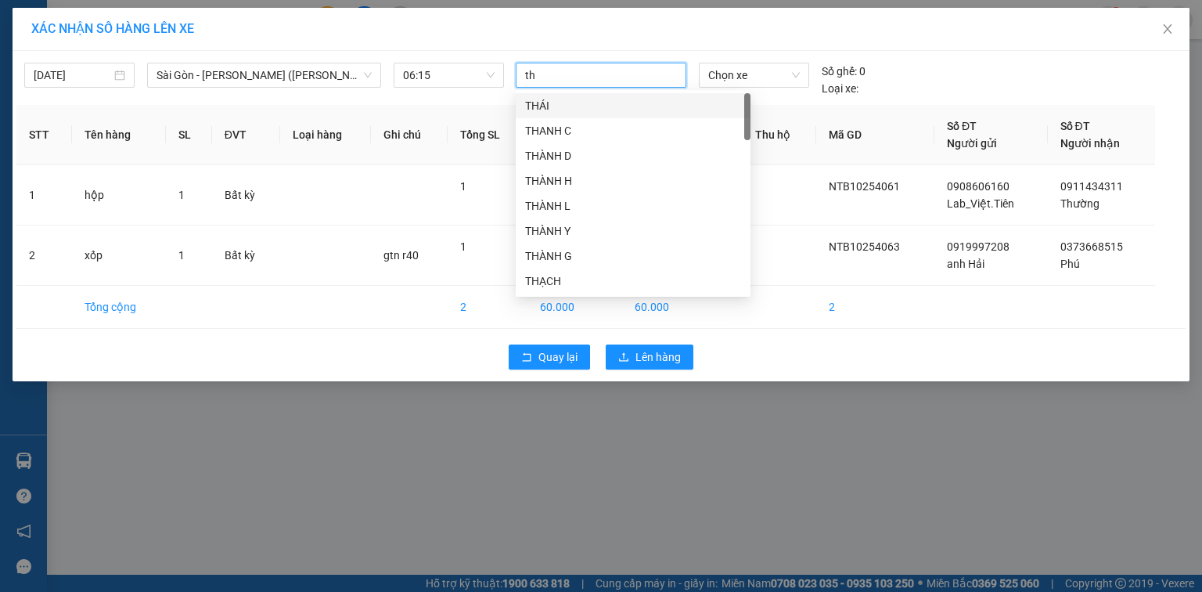
type input "tho"
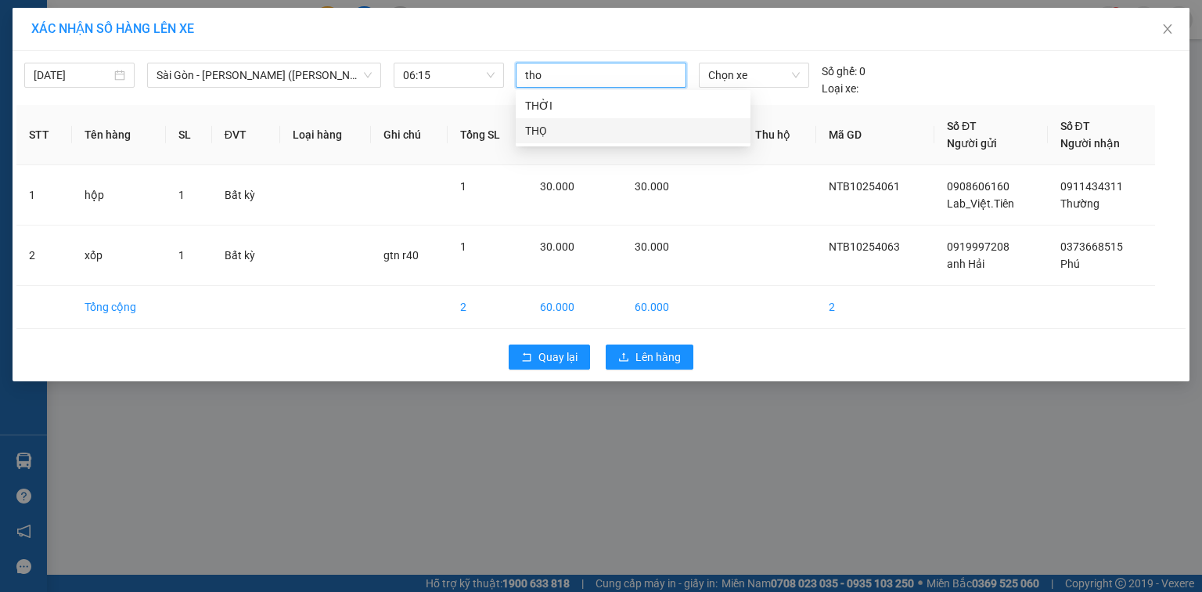
click at [554, 128] on div "THỌ" at bounding box center [633, 130] width 216 height 17
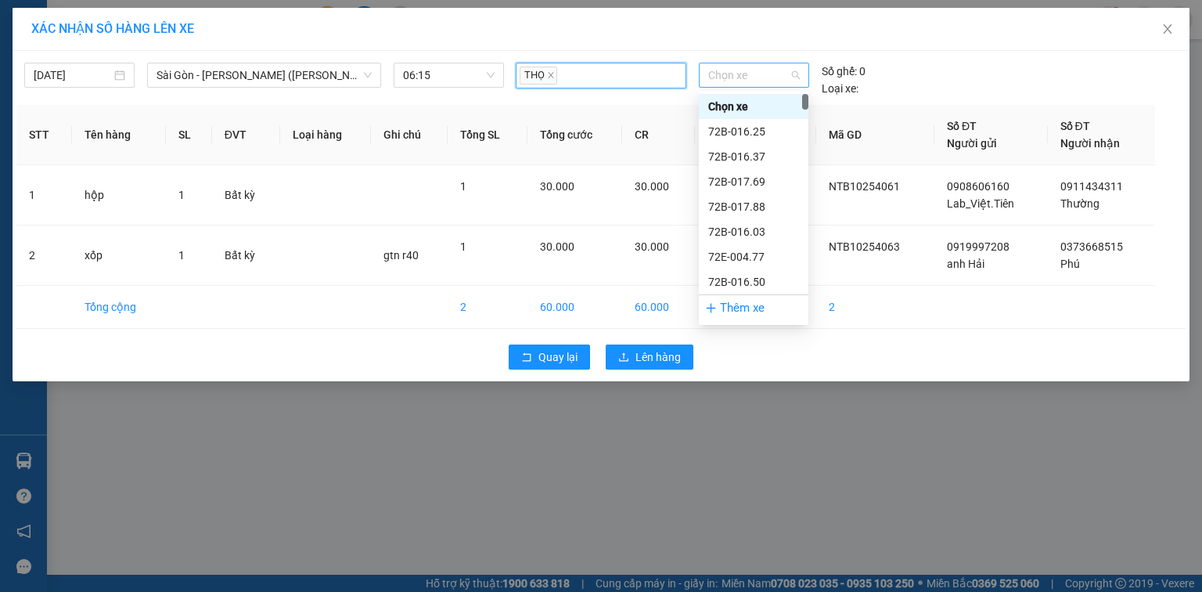
click at [745, 70] on span "Chọn xe" at bounding box center [753, 74] width 91 height 23
type input "3058"
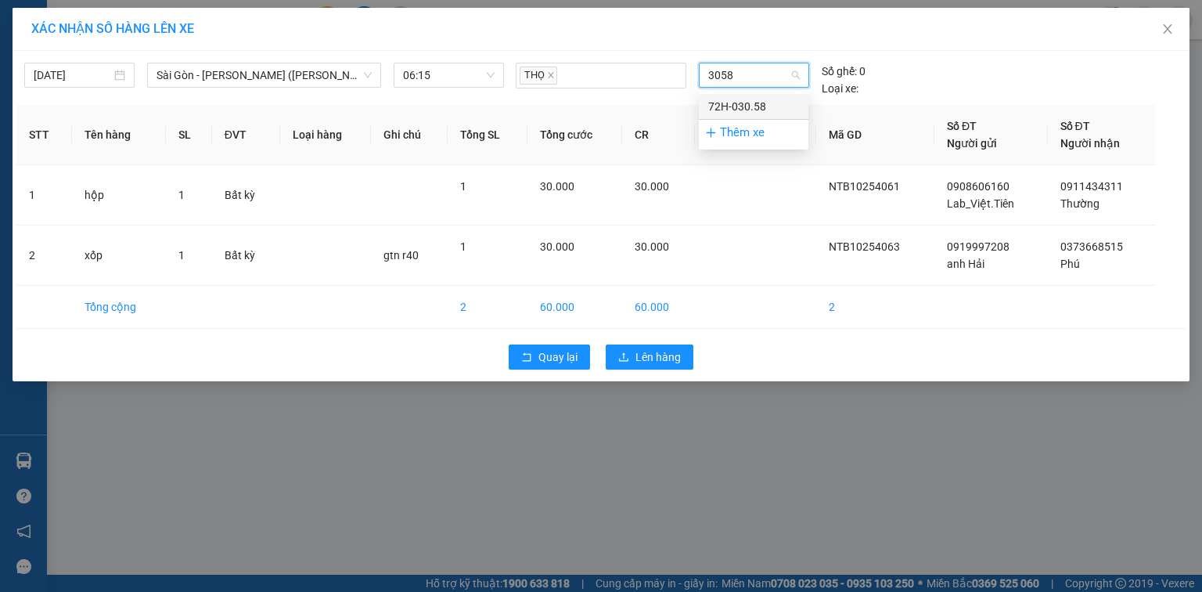
click at [745, 98] on div "72H-030.58" at bounding box center [753, 106] width 91 height 17
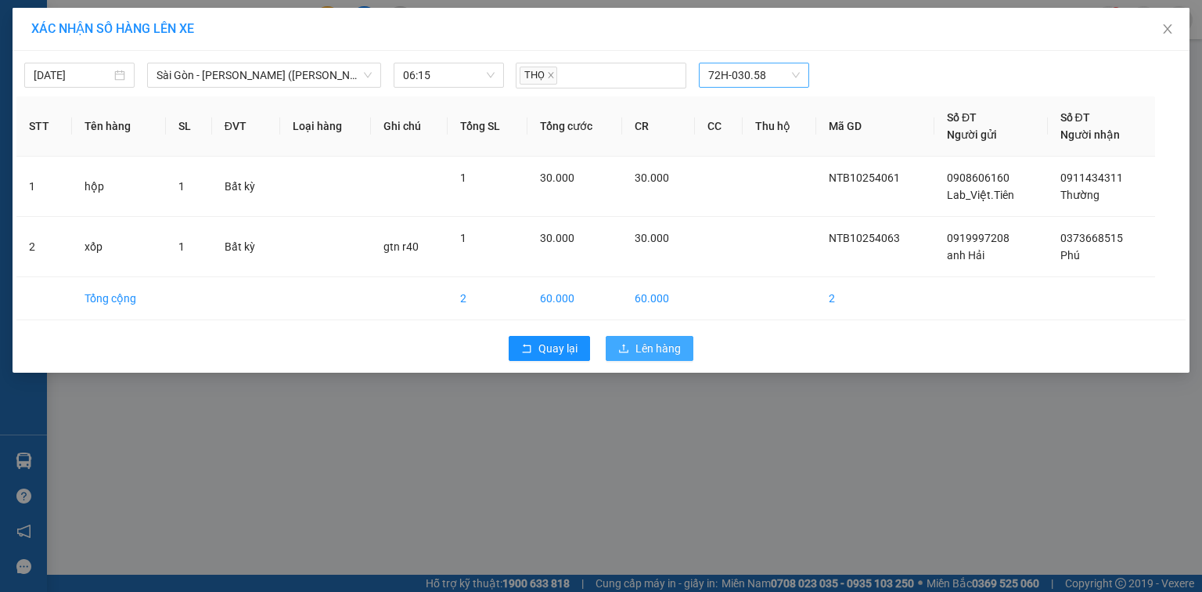
click at [651, 347] on span "Lên hàng" at bounding box center [657, 348] width 45 height 17
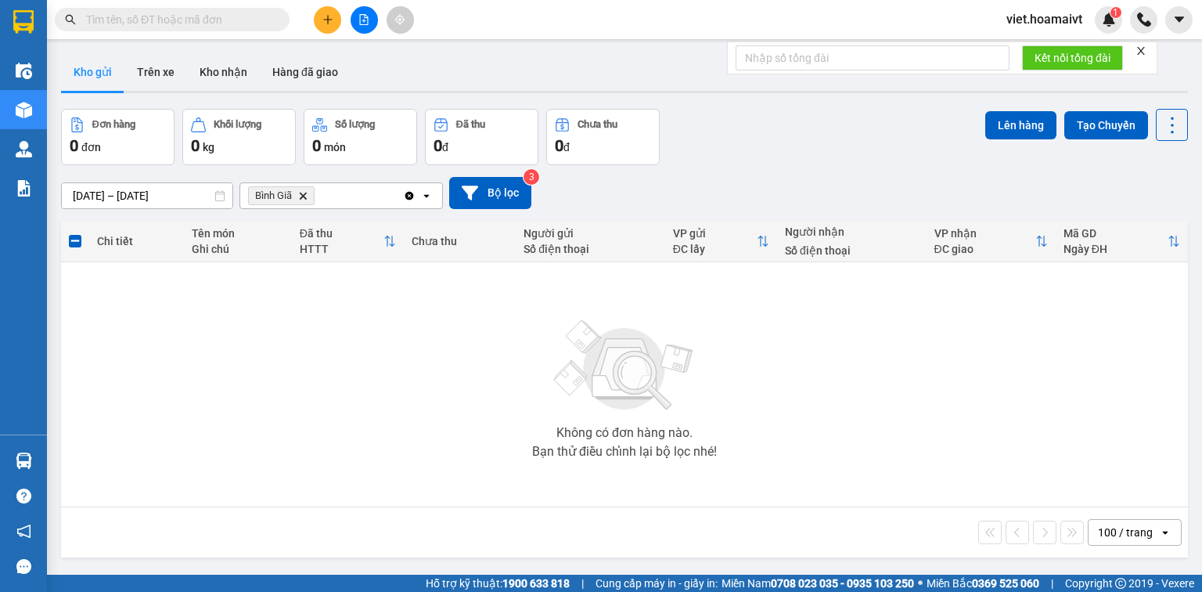
click at [304, 194] on icon "Delete" at bounding box center [302, 195] width 9 height 9
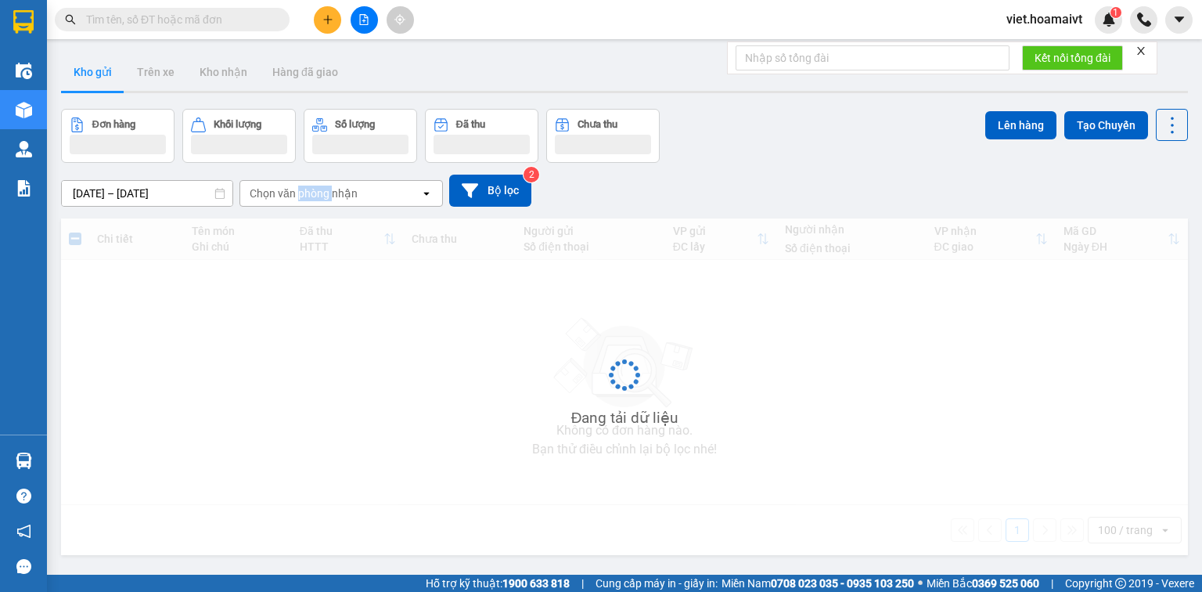
click at [304, 194] on div "Chọn văn phòng nhận" at bounding box center [304, 193] width 108 height 16
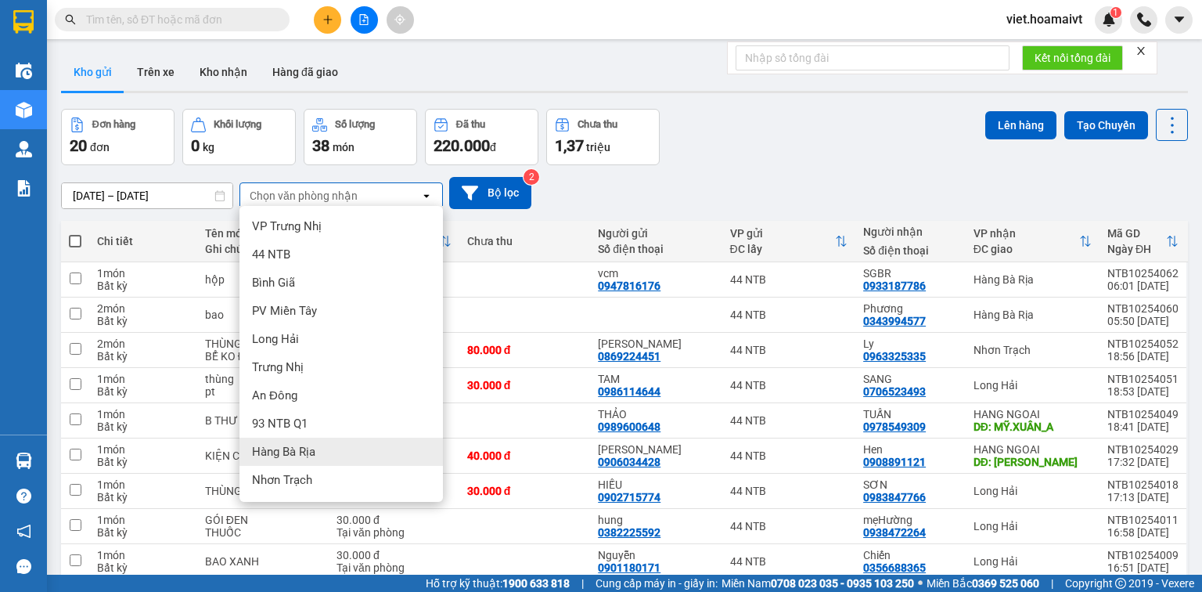
click at [294, 449] on span "Hàng Bà Rịa" at bounding box center [283, 452] width 63 height 16
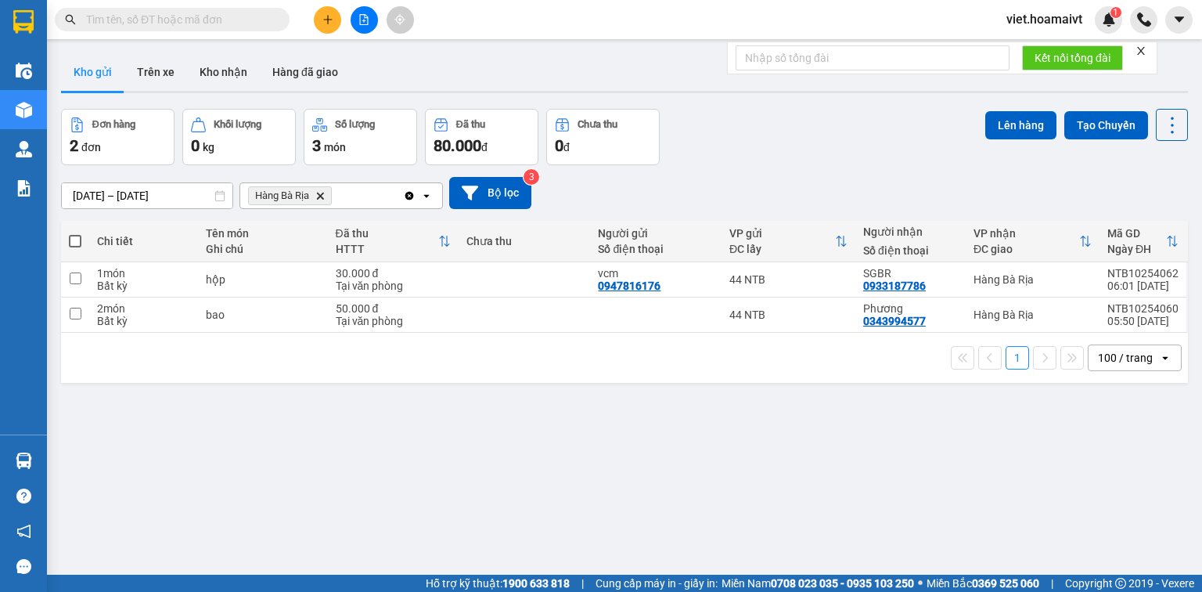
click at [74, 239] on span at bounding box center [75, 241] width 13 height 13
click at [75, 233] on input "checkbox" at bounding box center [75, 233] width 0 height 0
checkbox input "true"
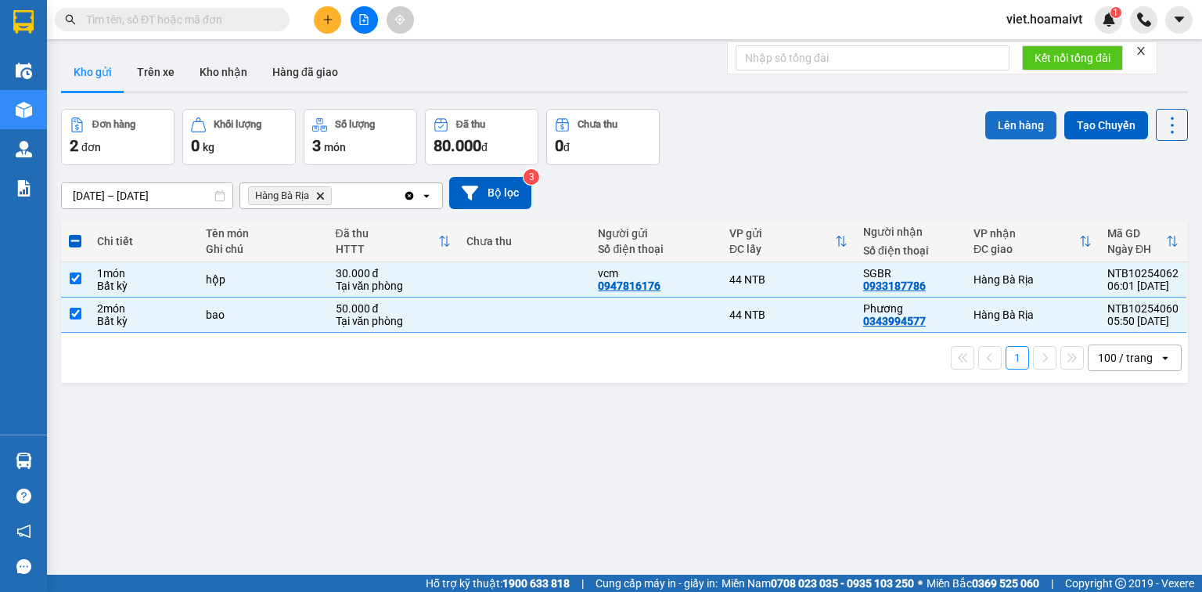
click at [1022, 128] on button "Lên hàng" at bounding box center [1020, 125] width 71 height 28
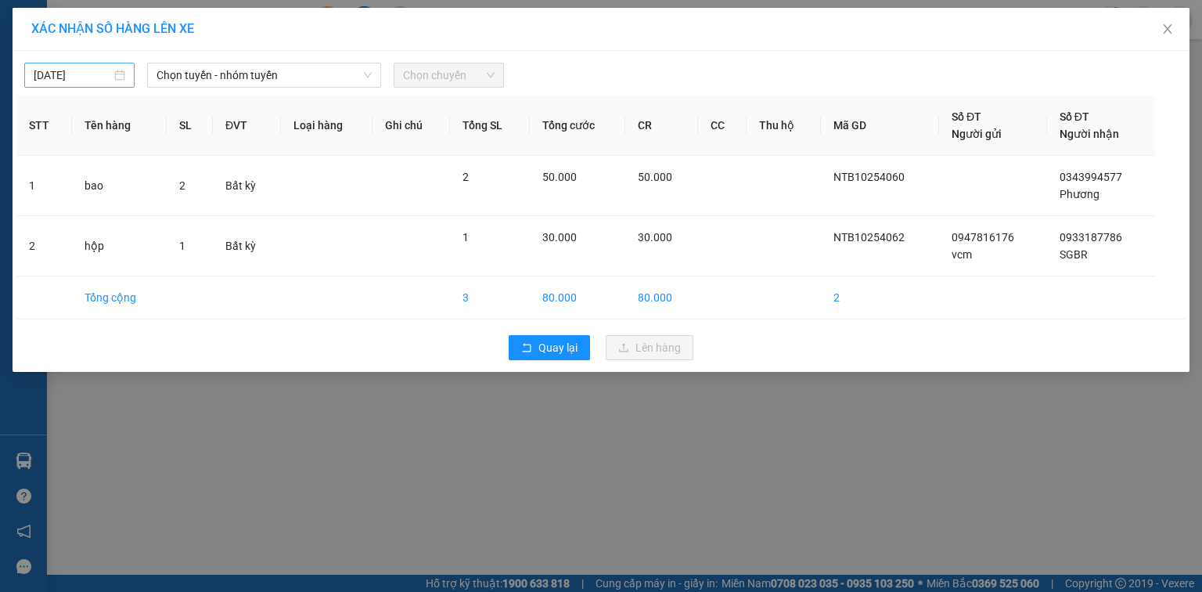
click at [104, 77] on input "13/10/2025" at bounding box center [72, 75] width 77 height 17
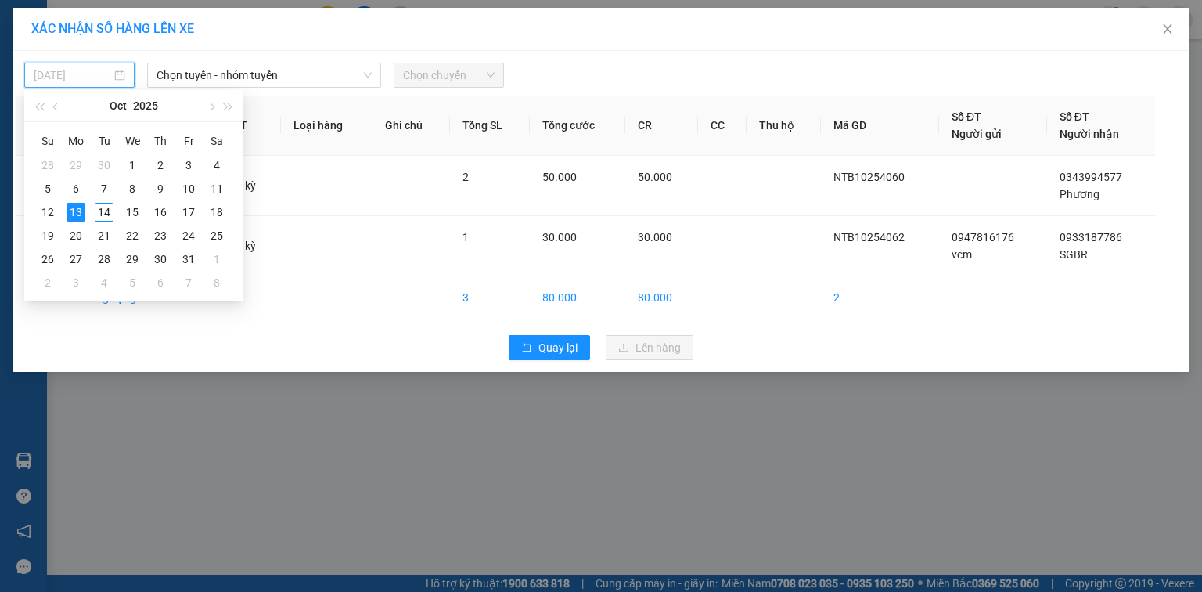
drag, startPoint x: 99, startPoint y: 207, endPoint x: 172, endPoint y: 118, distance: 115.0
click at [100, 206] on div "14" at bounding box center [104, 212] width 19 height 19
type input "[DATE]"
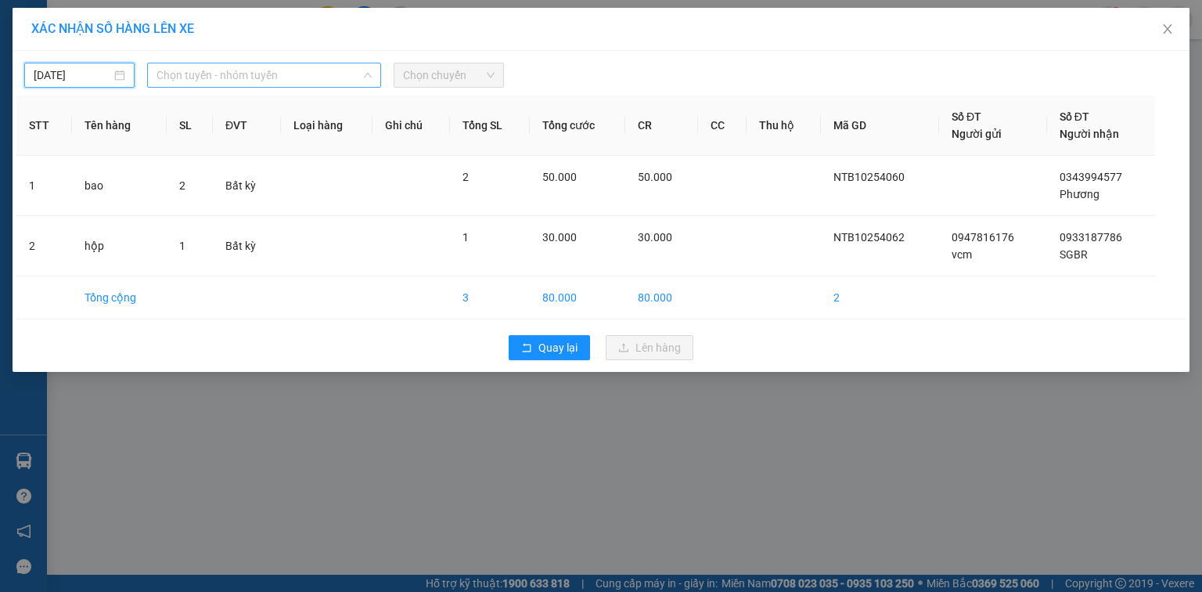
click at [230, 72] on span "Chọn tuyến - nhóm tuyến" at bounding box center [263, 74] width 215 height 23
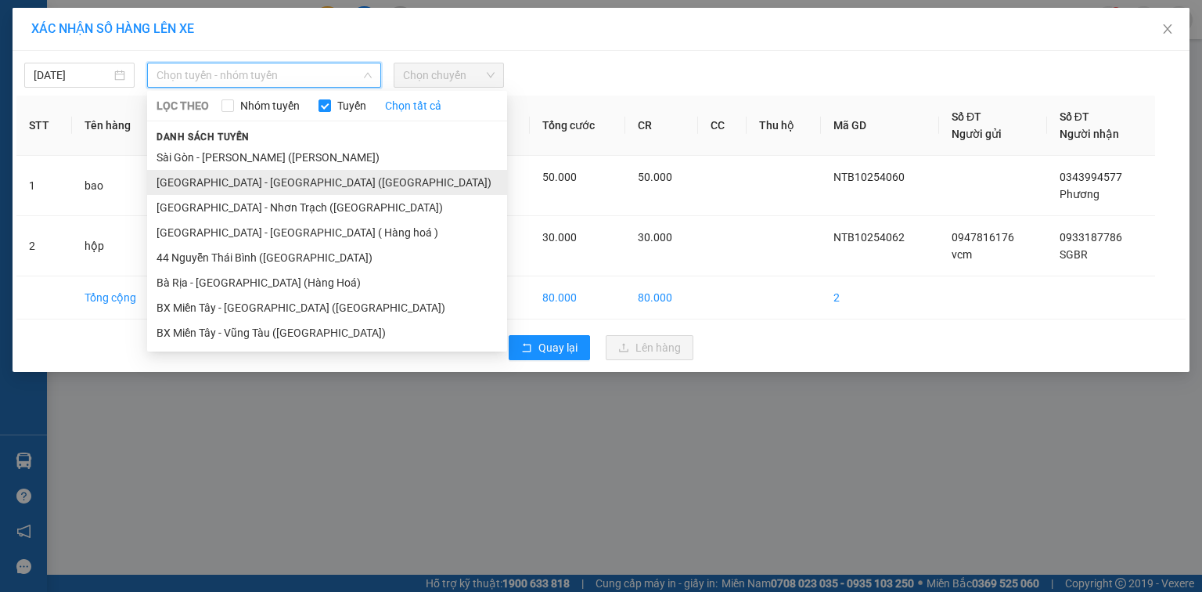
click at [275, 186] on li "Sài Gòn - Bà Rịa (Hàng Hoá)" at bounding box center [327, 182] width 360 height 25
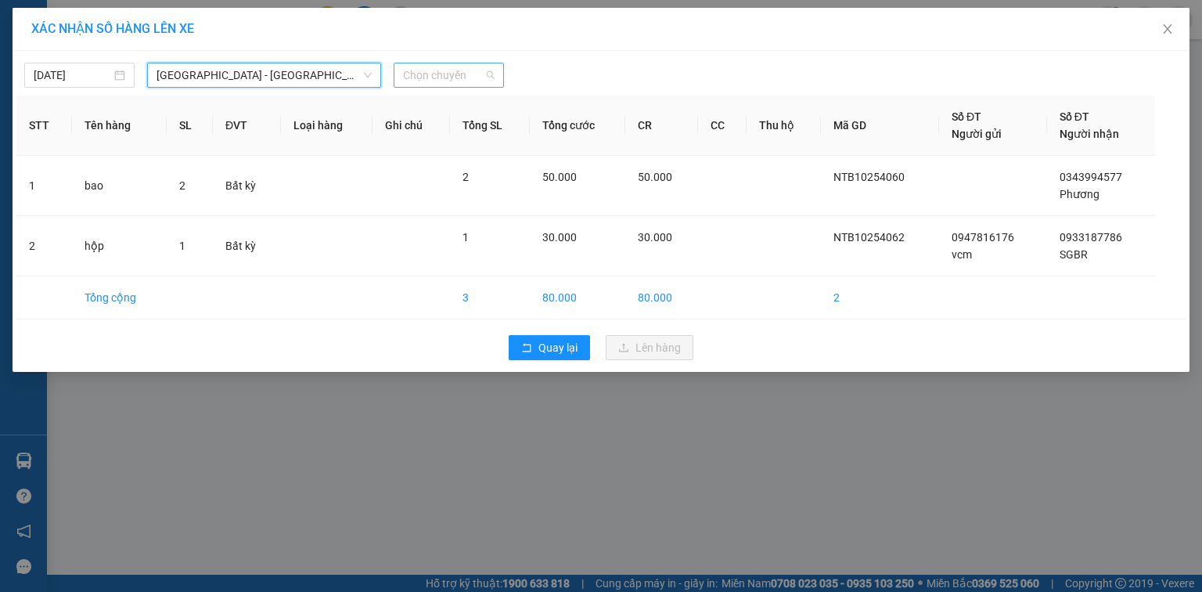
click at [436, 74] on span "Chọn chuyến" at bounding box center [449, 74] width 92 height 23
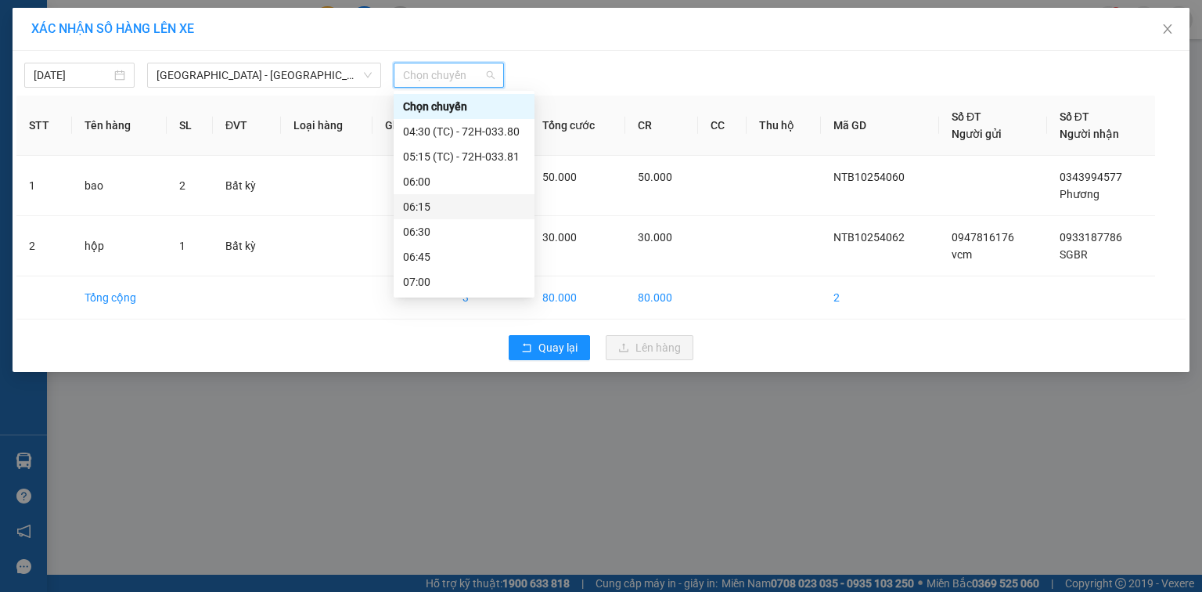
click at [461, 206] on div "06:15" at bounding box center [464, 206] width 122 height 17
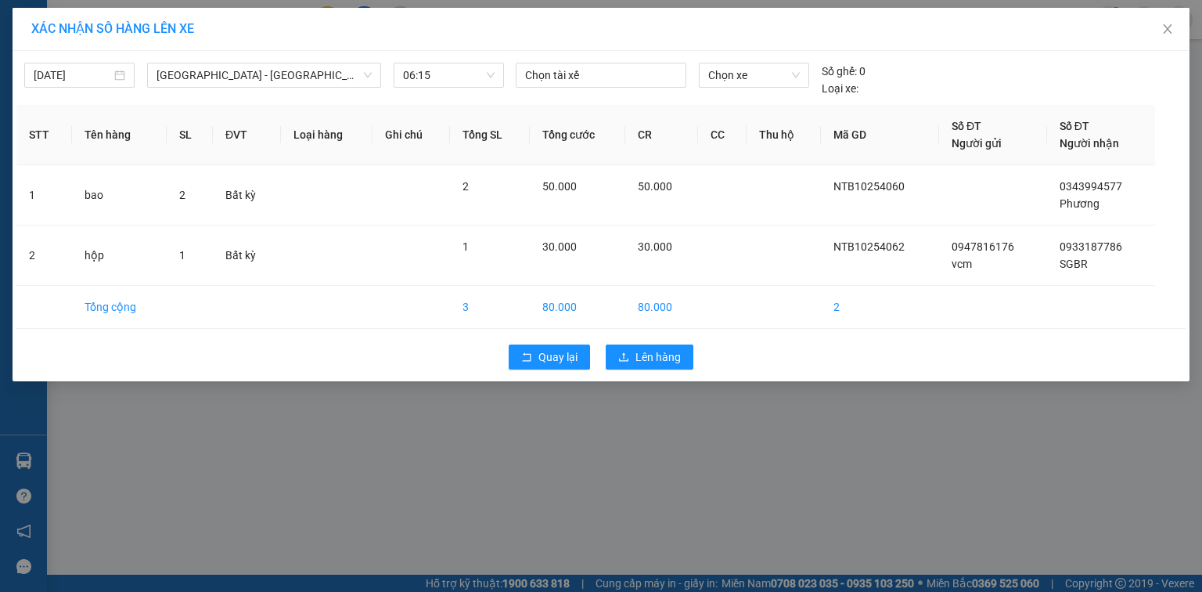
click at [554, 58] on div "14/10/2025 Sài Gòn - Bà Rịa (Hàng Hoá) LỌC THEO Nhóm tuyến Tuyến Chọn tất cả …" at bounding box center [600, 76] width 1169 height 42
click at [555, 71] on div at bounding box center [601, 75] width 163 height 19
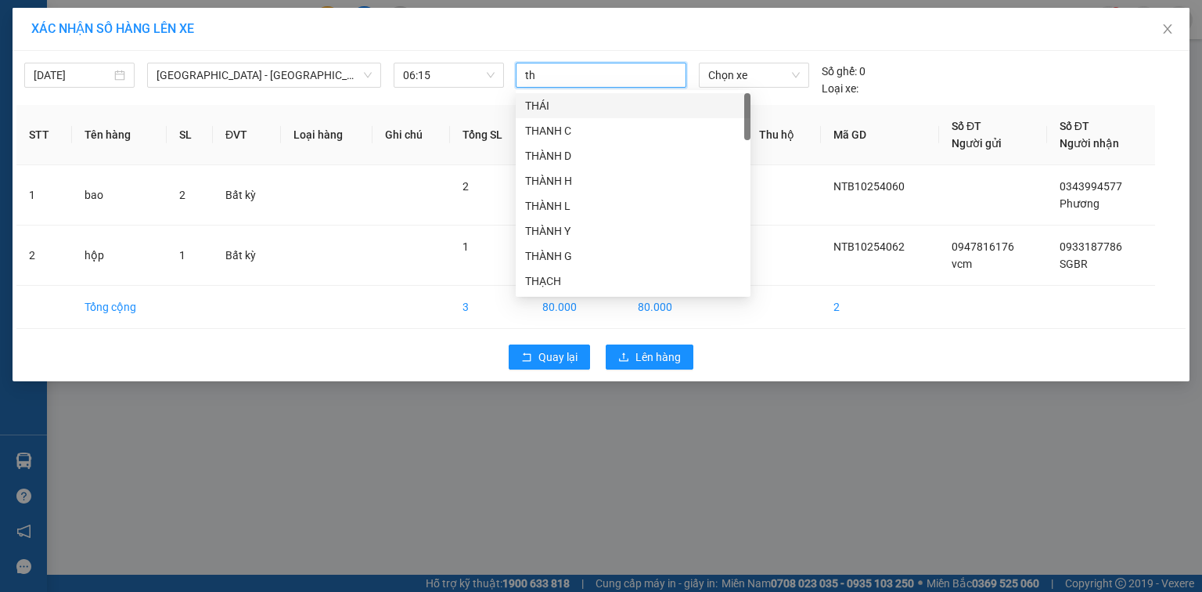
type input "tho"
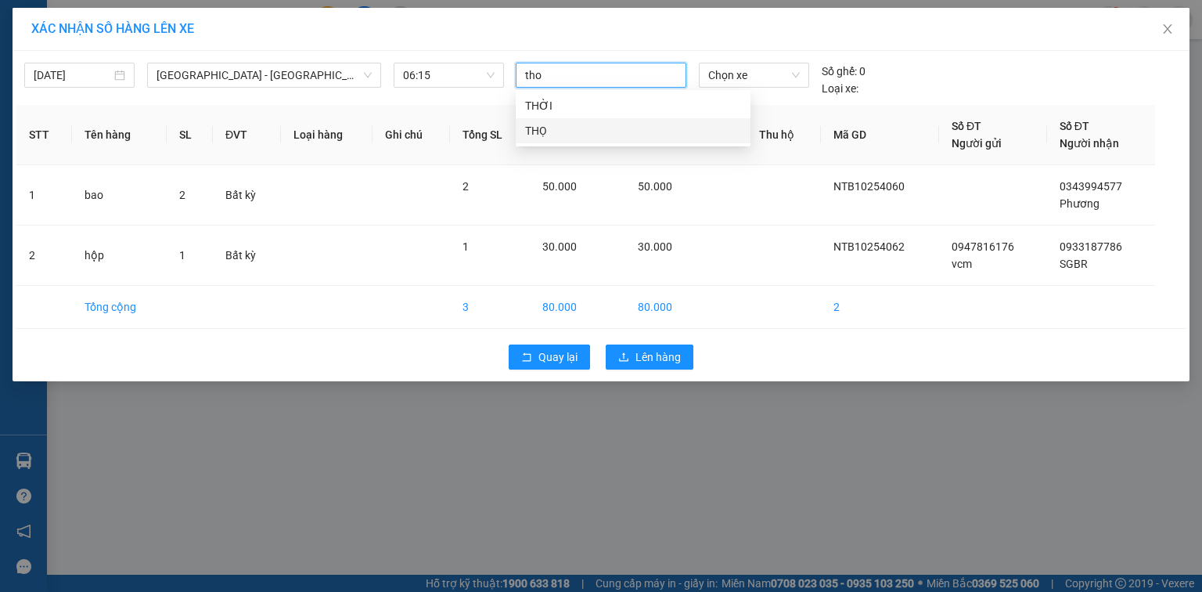
click at [568, 141] on div "THỌ" at bounding box center [633, 130] width 235 height 25
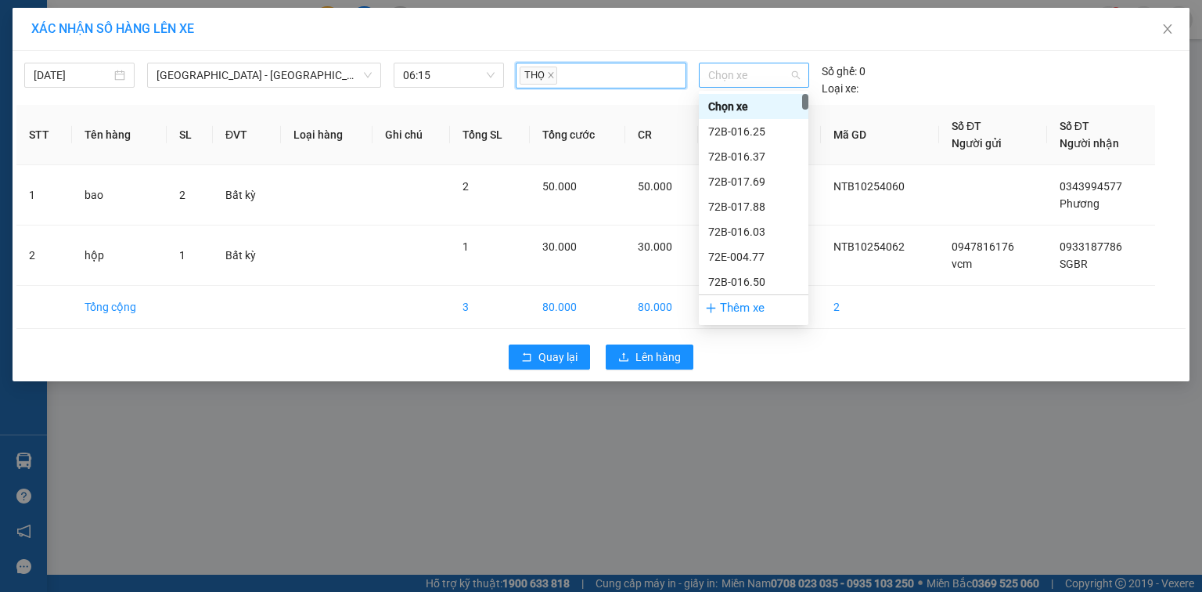
click at [771, 75] on span "Chọn xe" at bounding box center [753, 74] width 91 height 23
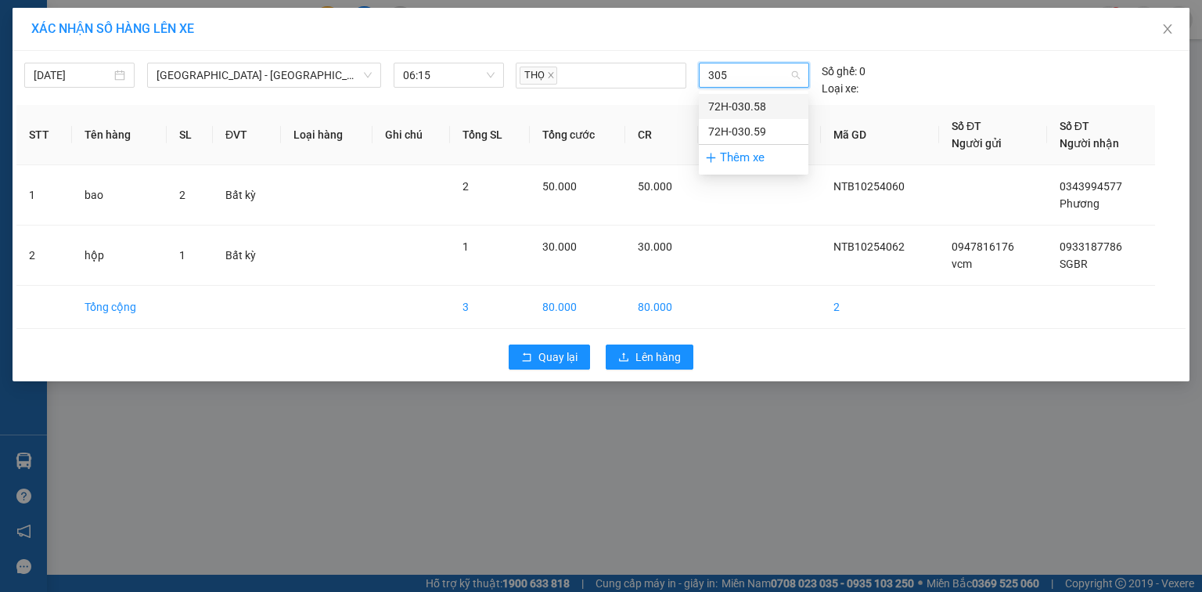
type input "3058"
drag, startPoint x: 757, startPoint y: 99, endPoint x: 661, endPoint y: 311, distance: 233.6
click at [757, 99] on div "72H-030.58" at bounding box center [753, 106] width 91 height 17
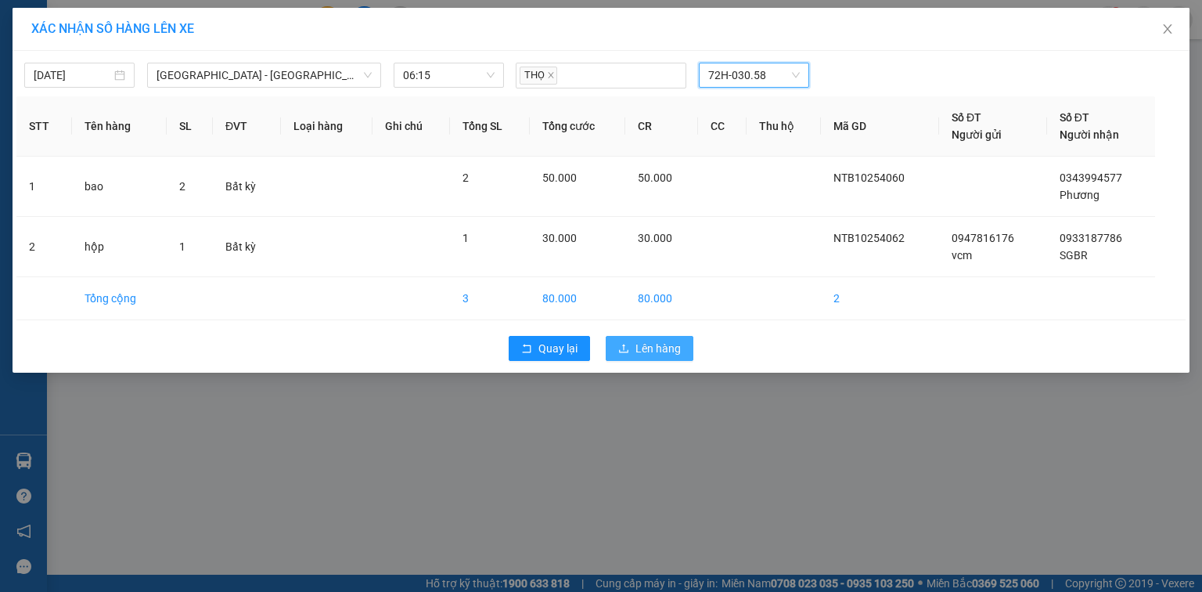
click at [634, 353] on button "Lên hàng" at bounding box center [650, 348] width 88 height 25
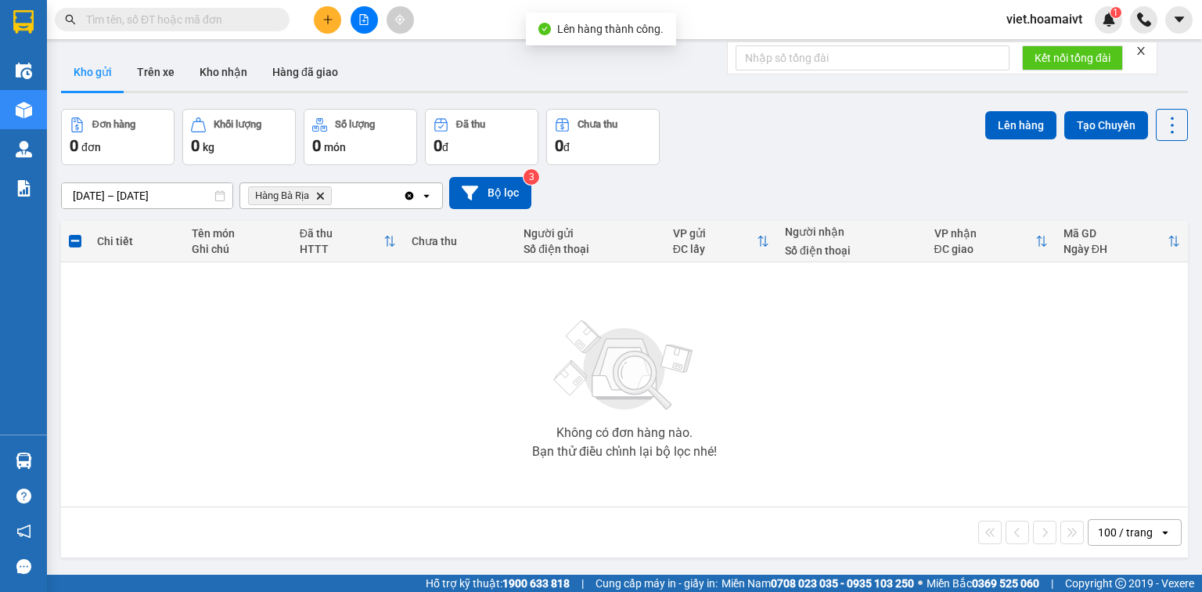
click at [319, 192] on icon "Delete" at bounding box center [319, 195] width 9 height 9
click at [319, 192] on div "Chọn văn phòng nhận" at bounding box center [304, 196] width 108 height 16
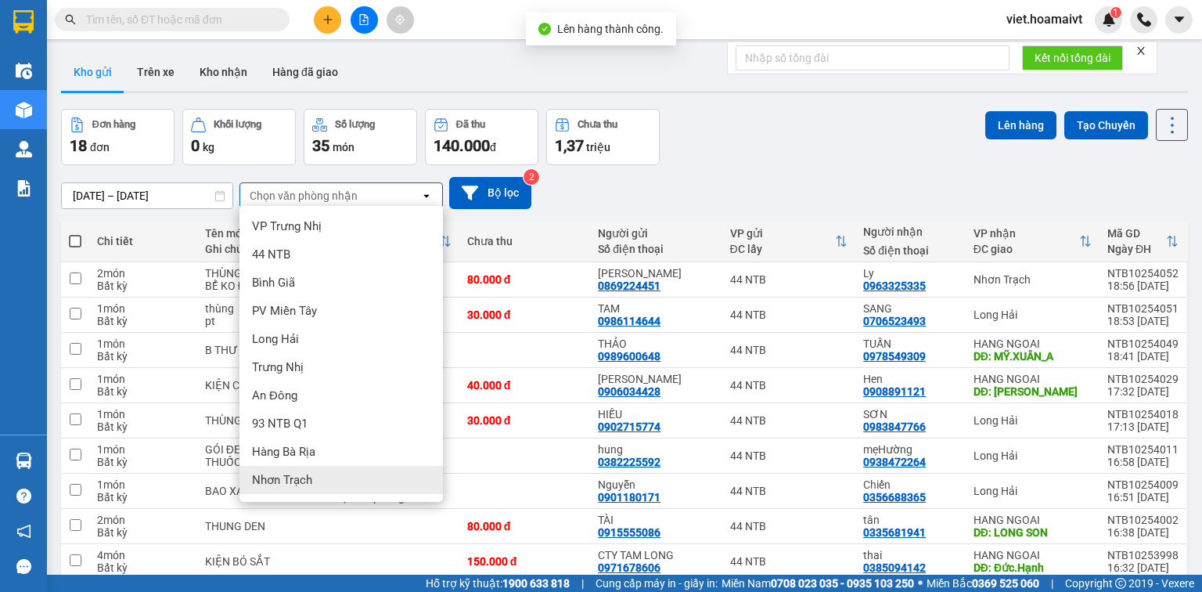
click at [351, 477] on div "Nhơn Trạch" at bounding box center [340, 480] width 203 height 28
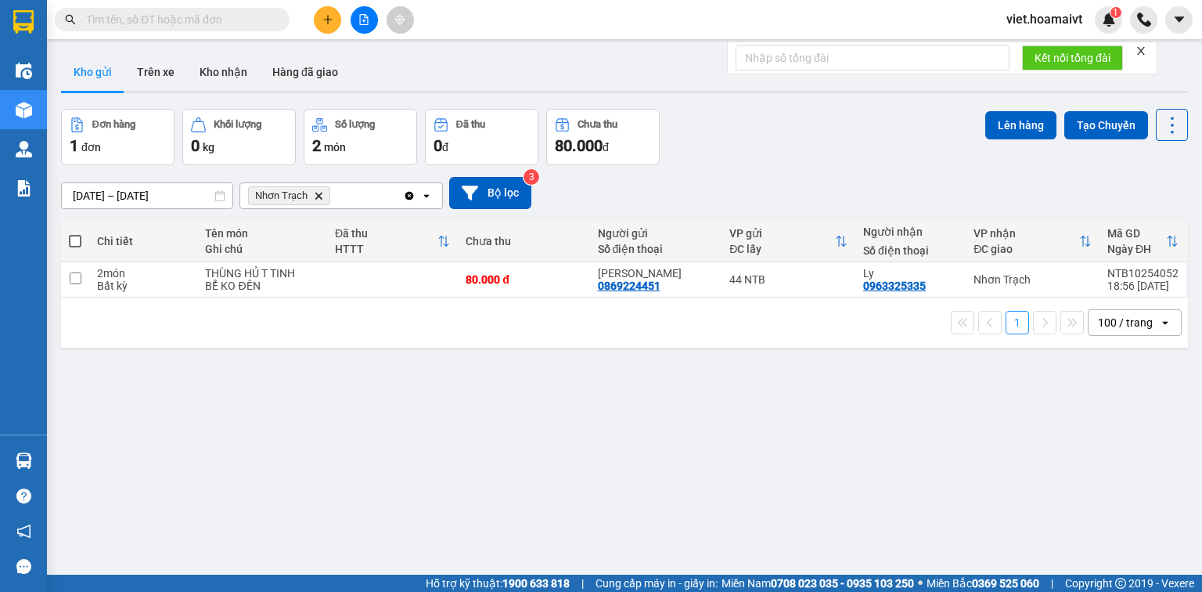
click at [73, 238] on span at bounding box center [75, 241] width 13 height 13
click at [75, 233] on input "checkbox" at bounding box center [75, 233] width 0 height 0
checkbox input "true"
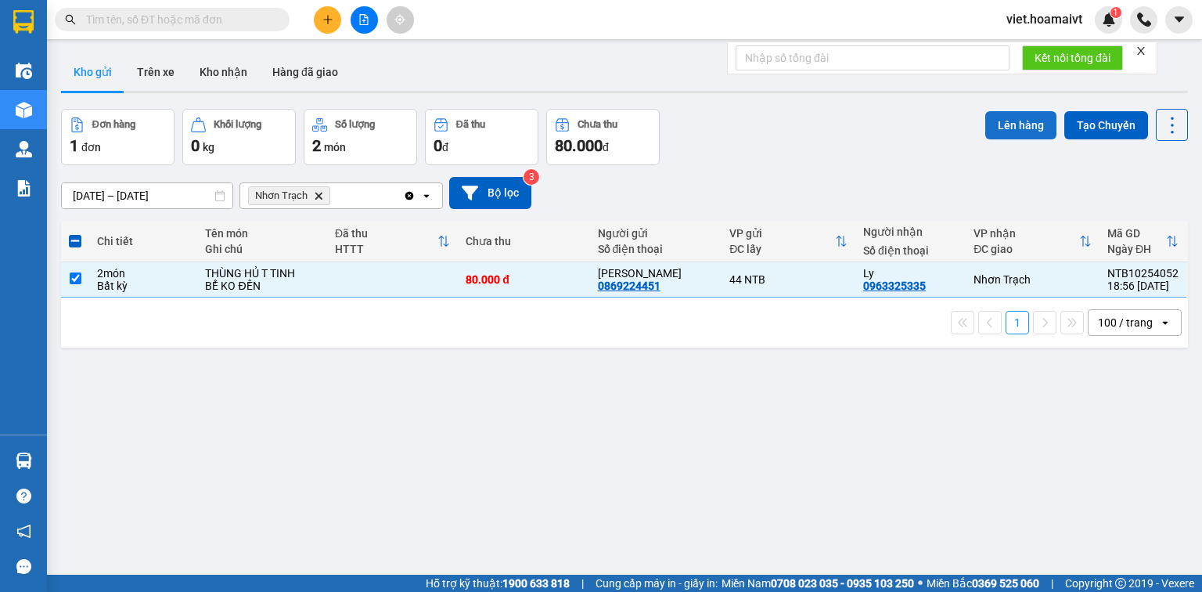
click at [1003, 129] on button "Lên hàng" at bounding box center [1020, 125] width 71 height 28
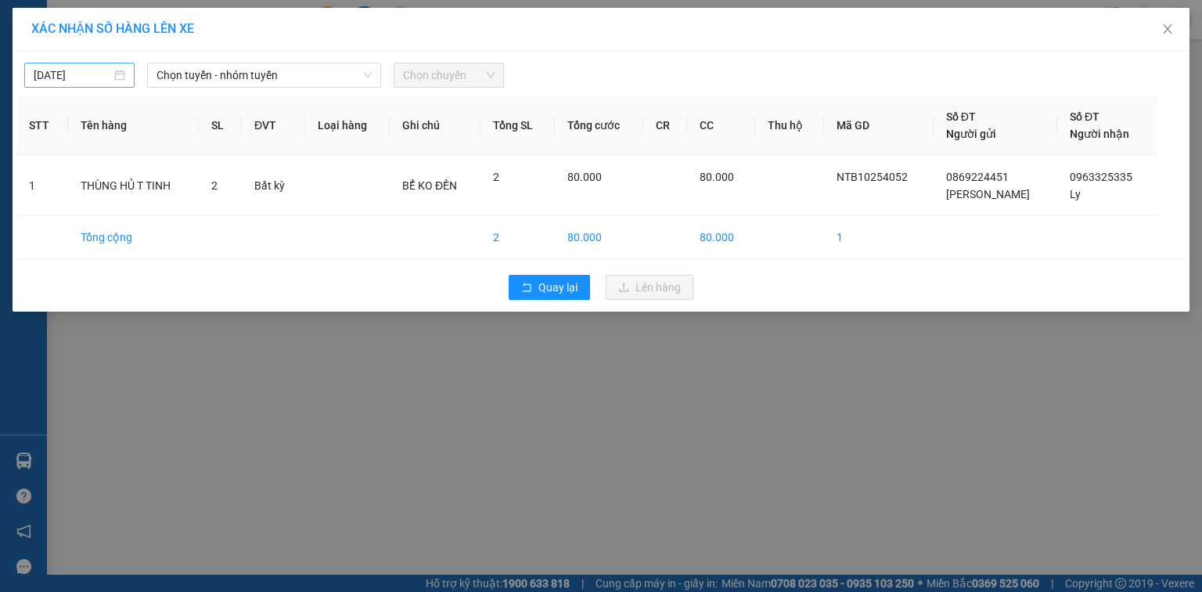
click at [89, 74] on input "13/10/2025" at bounding box center [72, 75] width 77 height 17
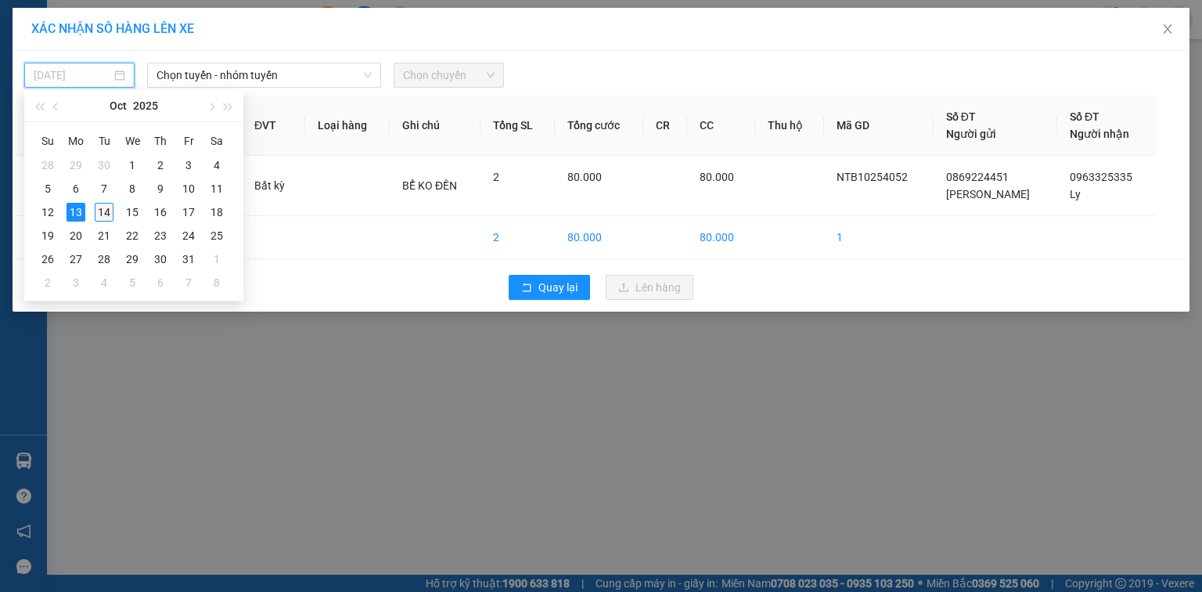
click at [100, 212] on div "14" at bounding box center [104, 212] width 19 height 19
type input "[DATE]"
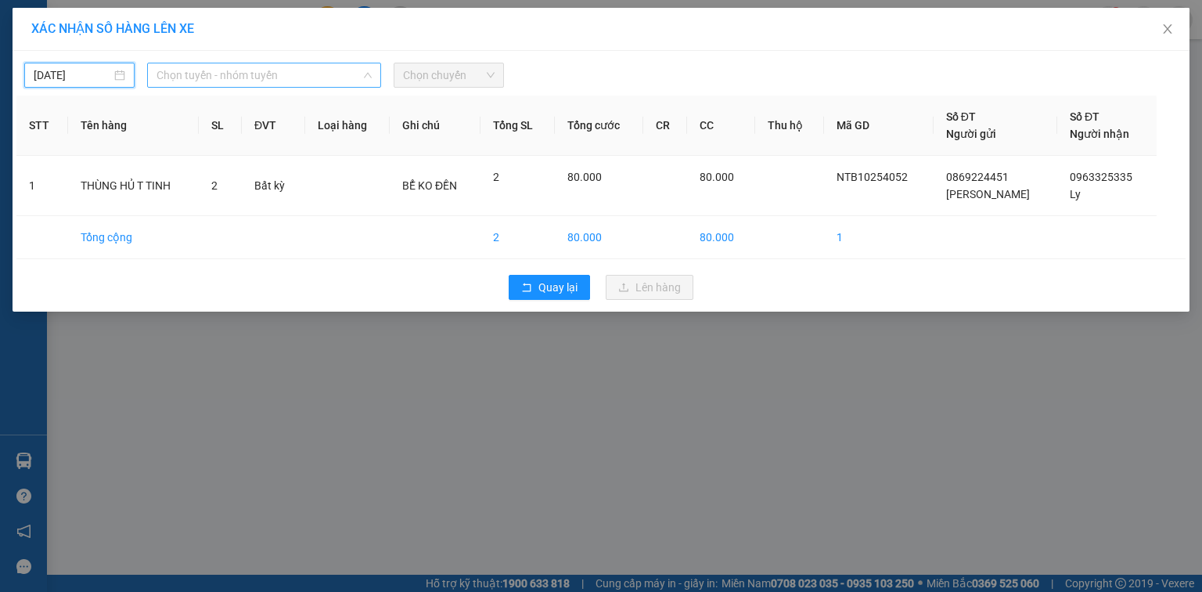
click at [191, 85] on span "Chọn tuyến - nhóm tuyến" at bounding box center [263, 74] width 215 height 23
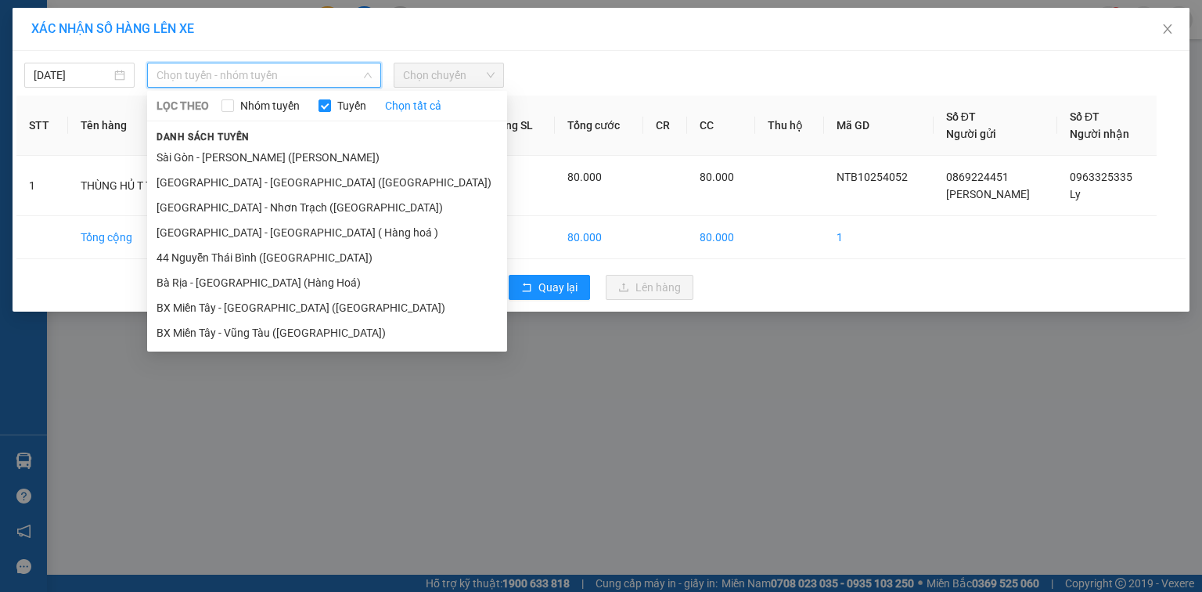
drag, startPoint x: 258, startPoint y: 200, endPoint x: 385, endPoint y: 116, distance: 152.3
click at [259, 201] on li "Sài Gòn - Nhơn Trạch (Hàng Hoá)" at bounding box center [327, 207] width 360 height 25
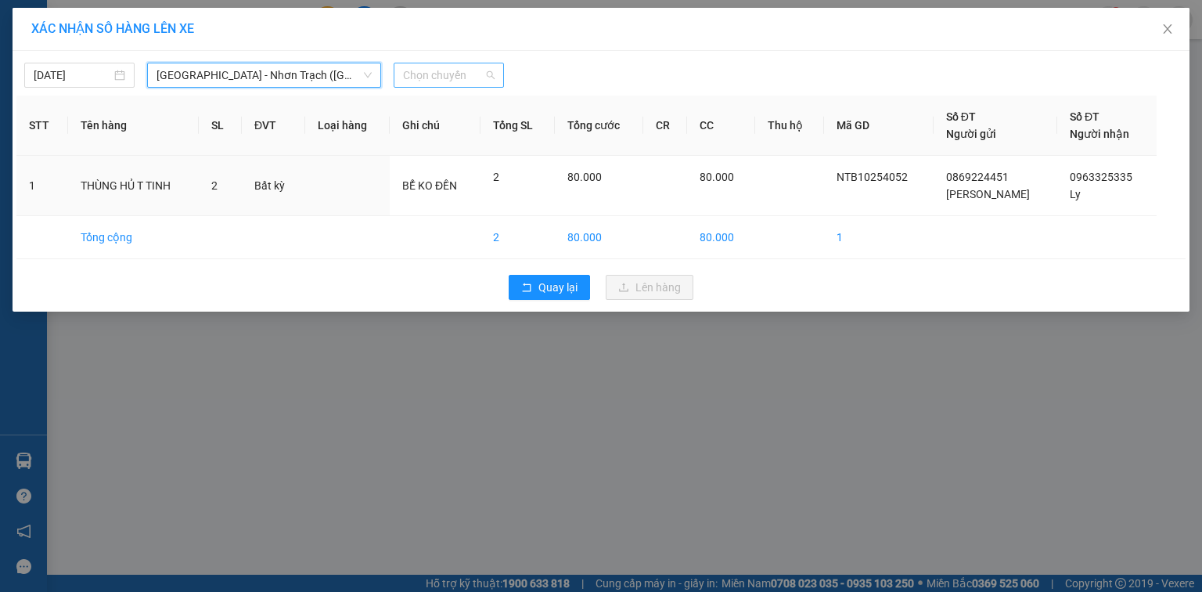
click at [420, 70] on span "Chọn chuyến" at bounding box center [449, 74] width 92 height 23
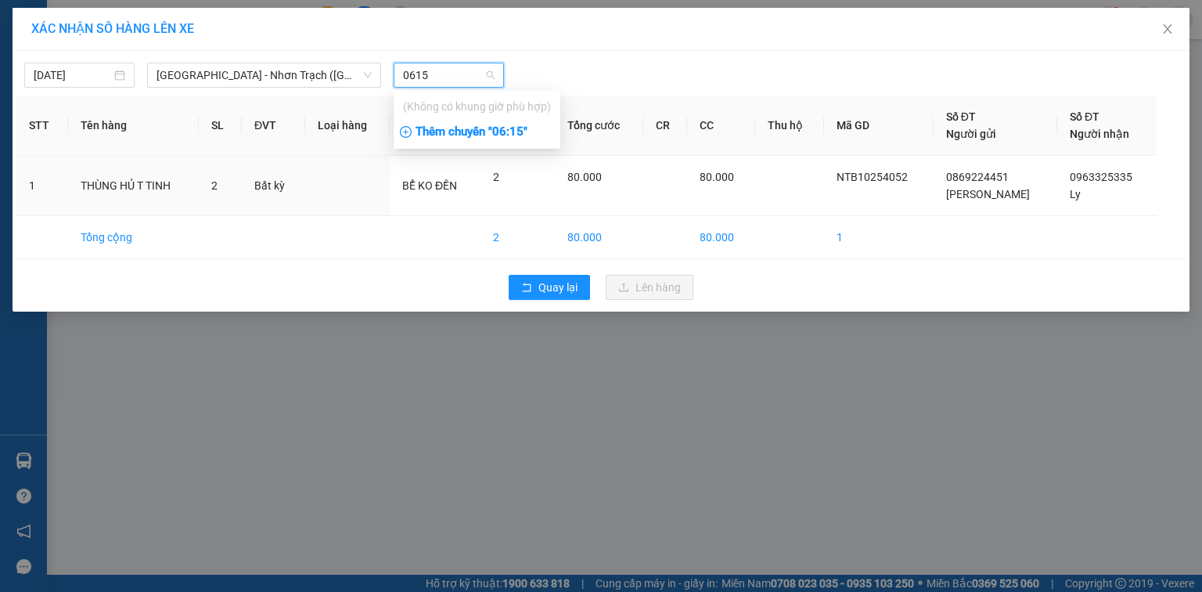
type input "0615"
click at [520, 125] on div "Thêm chuyến " 06:15 "" at bounding box center [477, 132] width 167 height 27
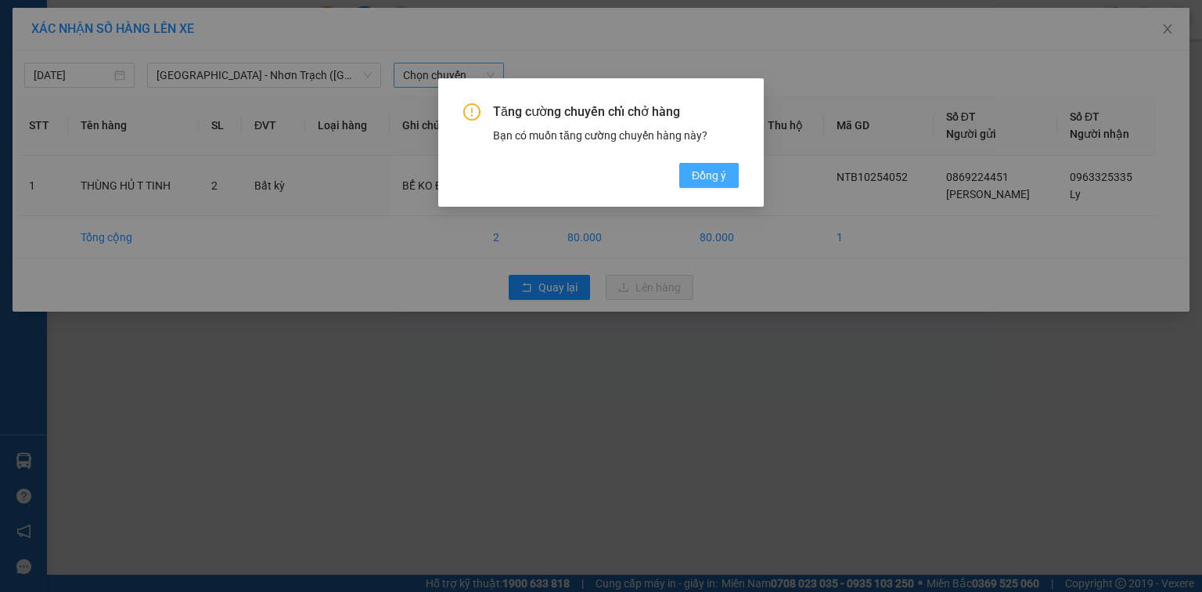
click at [695, 175] on span "Đồng ý" at bounding box center [709, 175] width 34 height 17
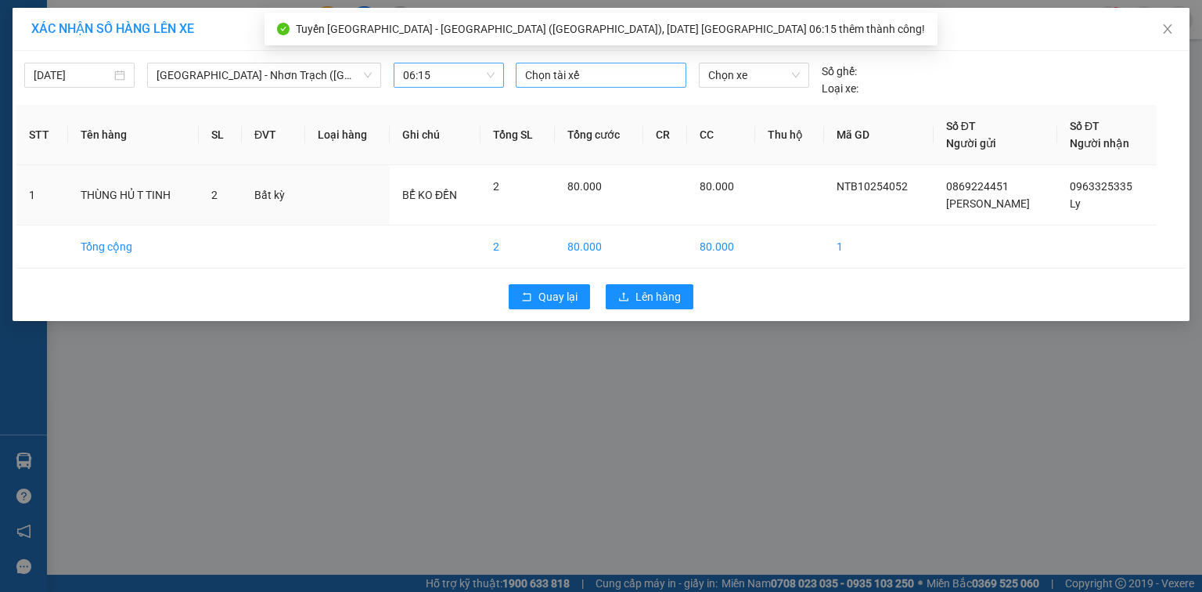
click at [559, 81] on div at bounding box center [601, 75] width 163 height 19
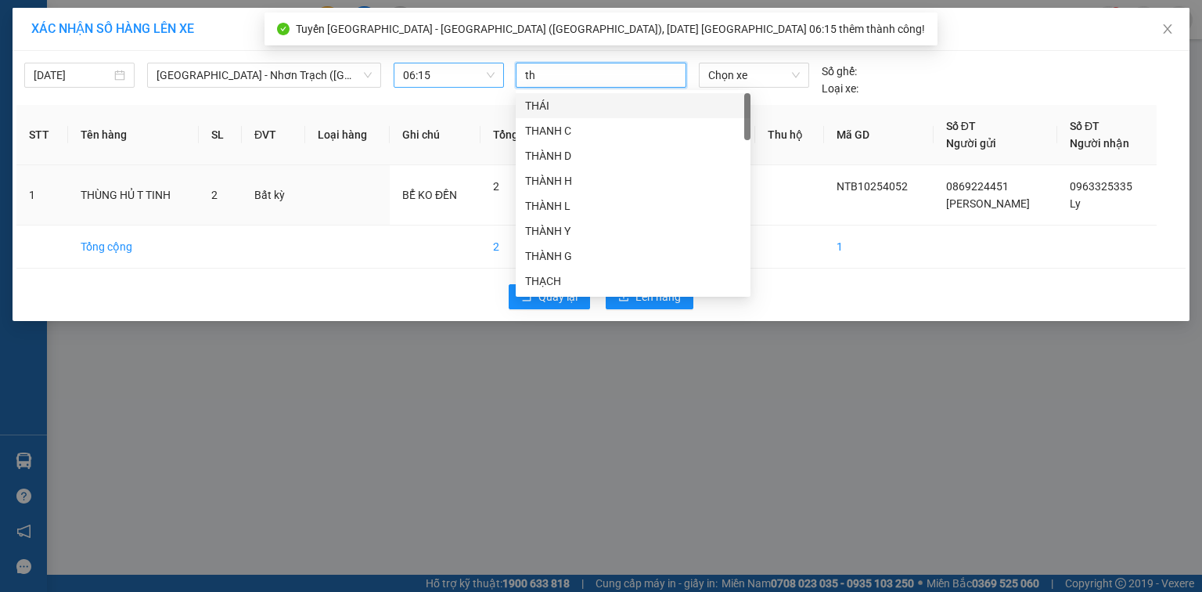
type input "tho"
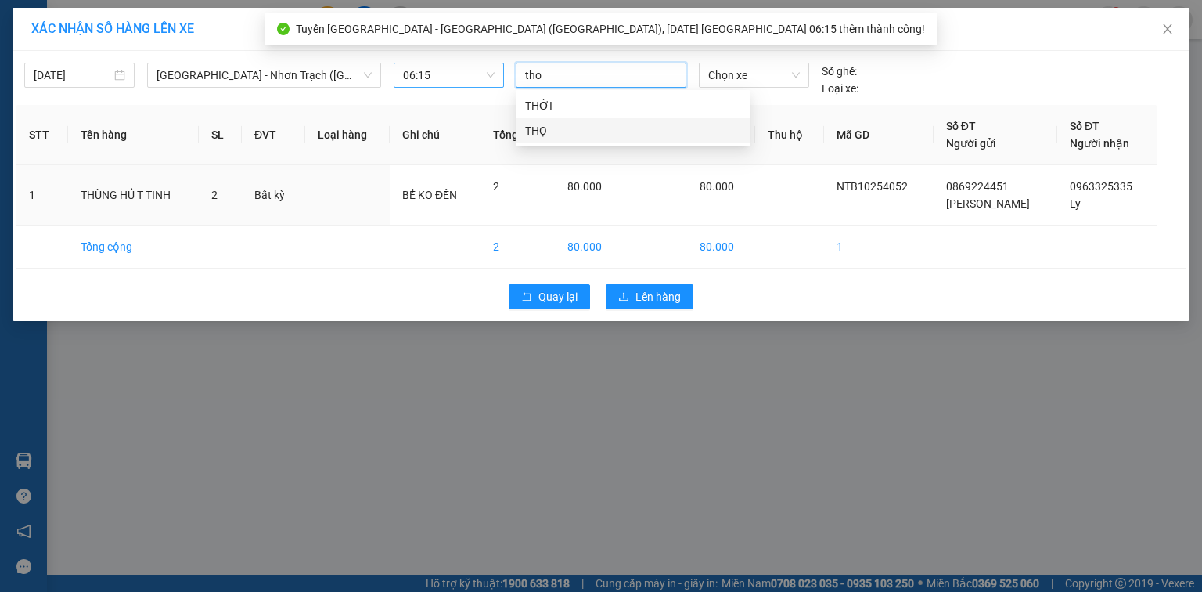
click at [572, 128] on div "THỌ" at bounding box center [633, 130] width 216 height 17
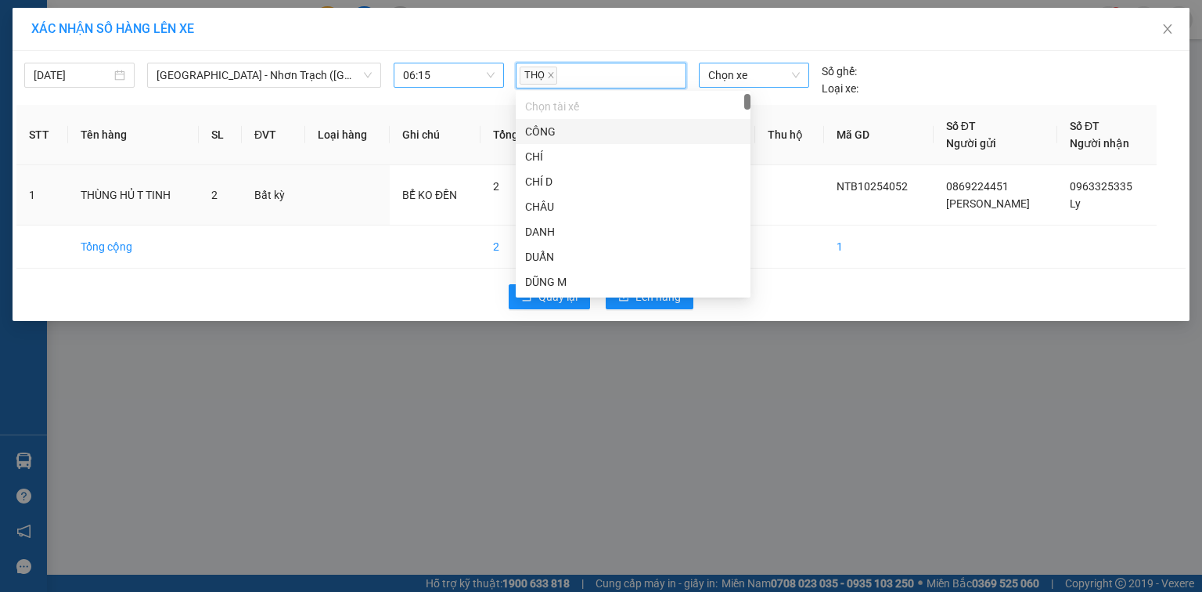
click at [772, 75] on span "Chọn xe" at bounding box center [753, 74] width 91 height 23
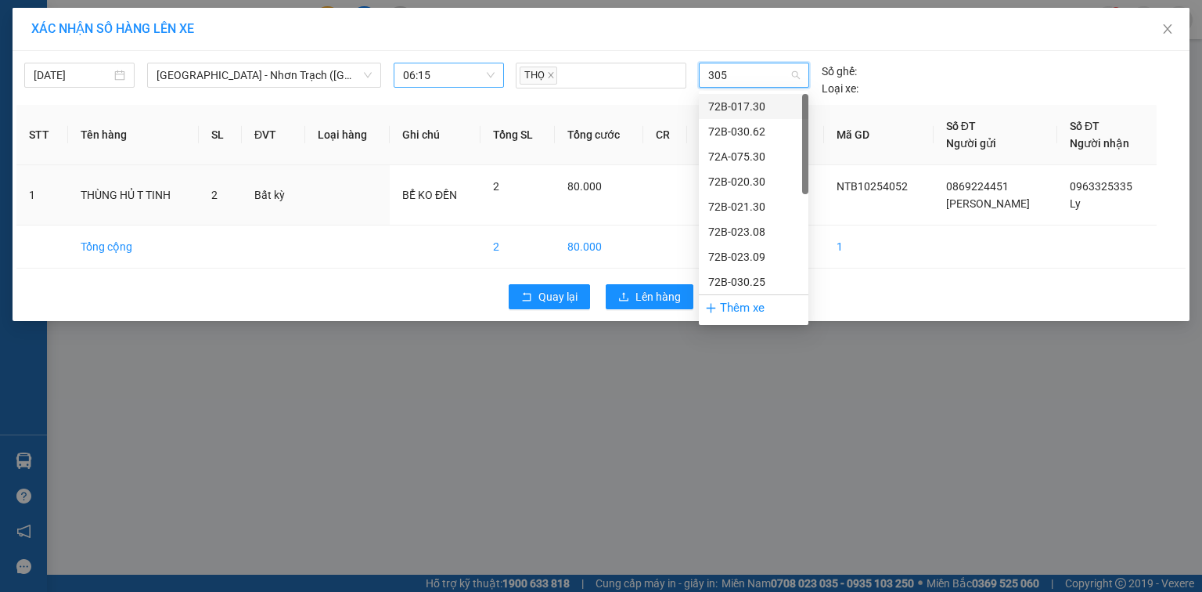
type input "3058"
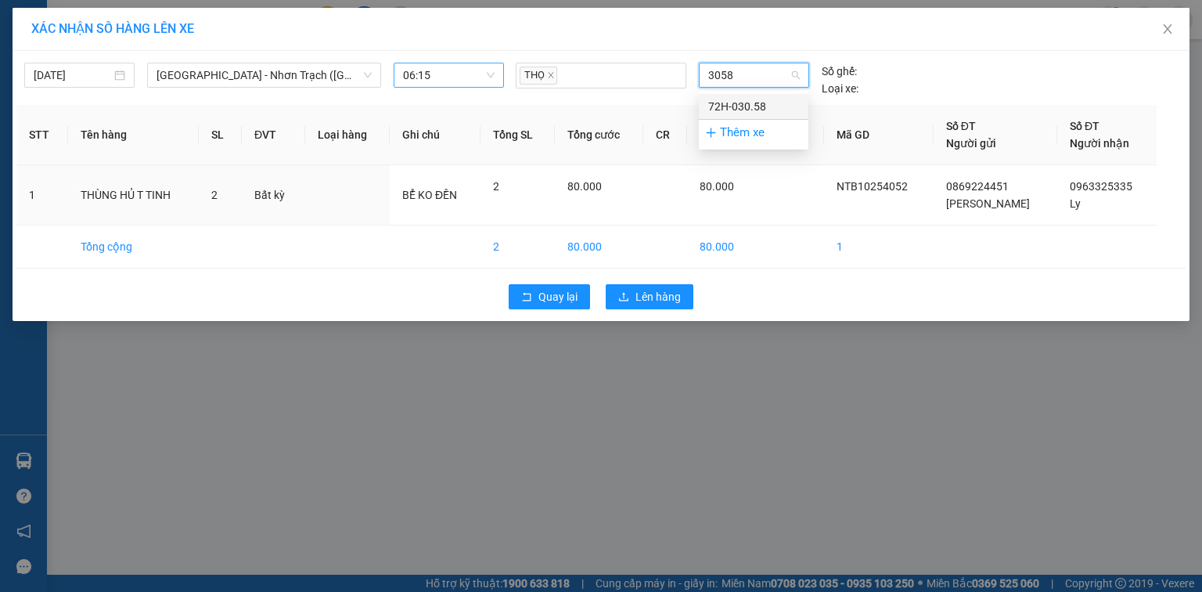
click at [743, 104] on div "72H-030.58" at bounding box center [753, 106] width 91 height 17
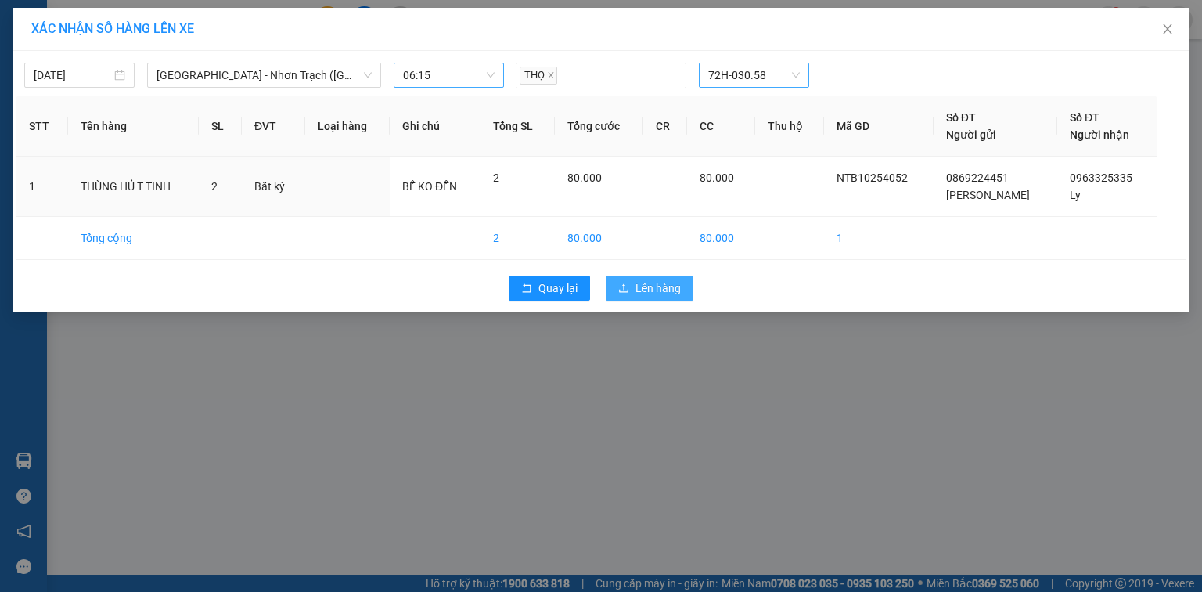
click at [635, 290] on span "Lên hàng" at bounding box center [657, 287] width 45 height 17
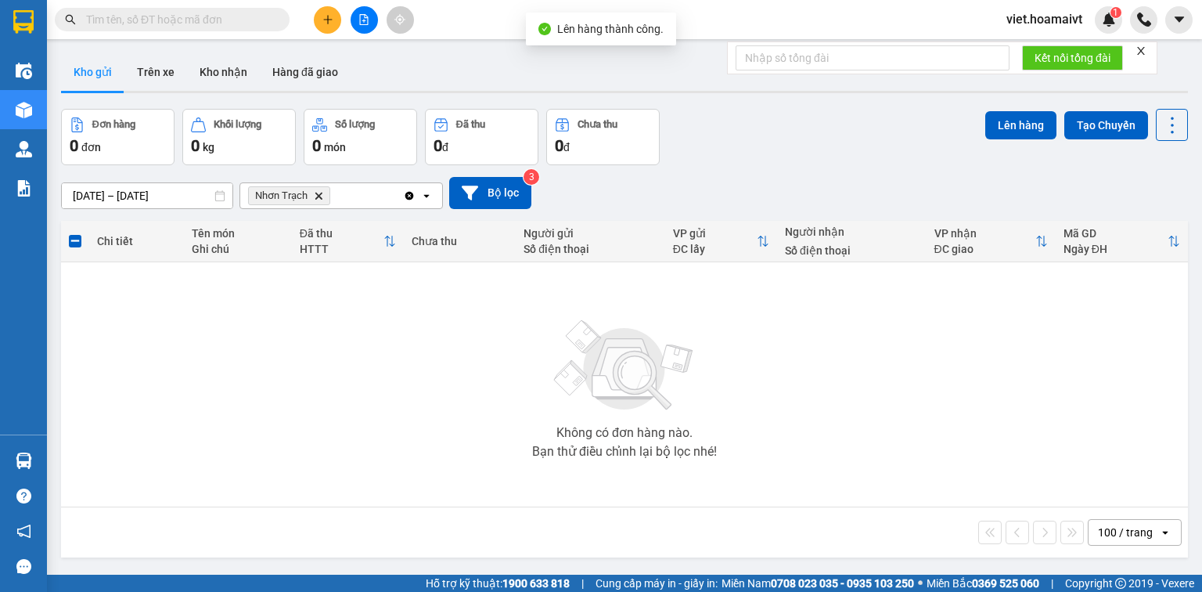
click at [316, 199] on icon "Delete" at bounding box center [318, 195] width 9 height 9
